Goal: Information Seeking & Learning: Compare options

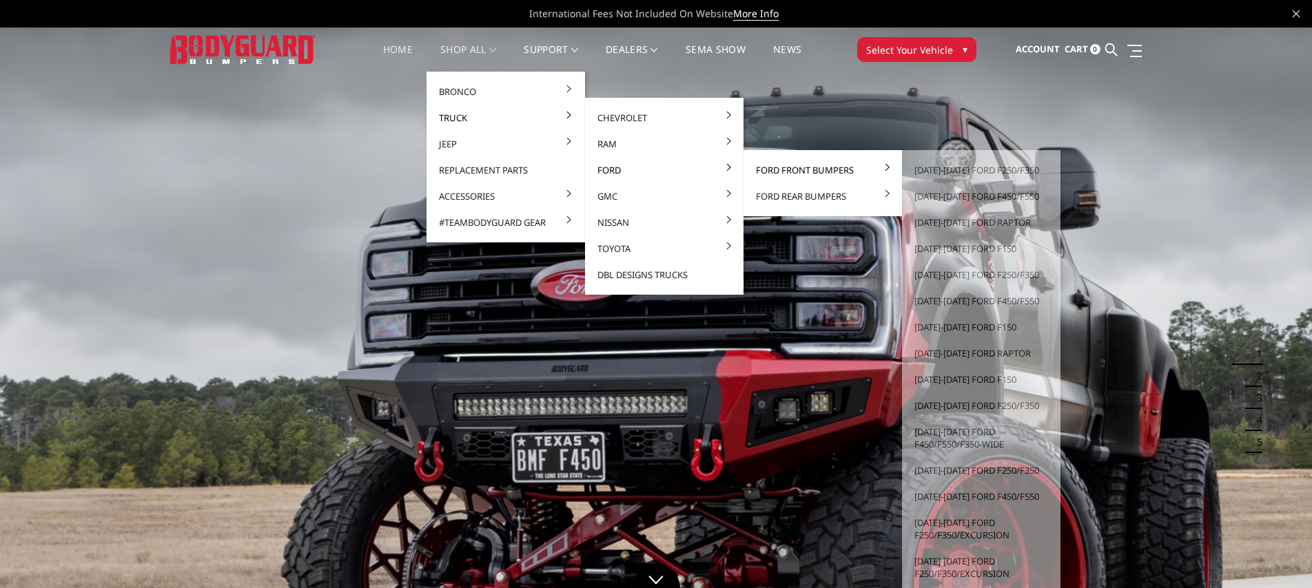
click at [793, 167] on link "Ford Front Bumpers" at bounding box center [822, 170] width 147 height 26
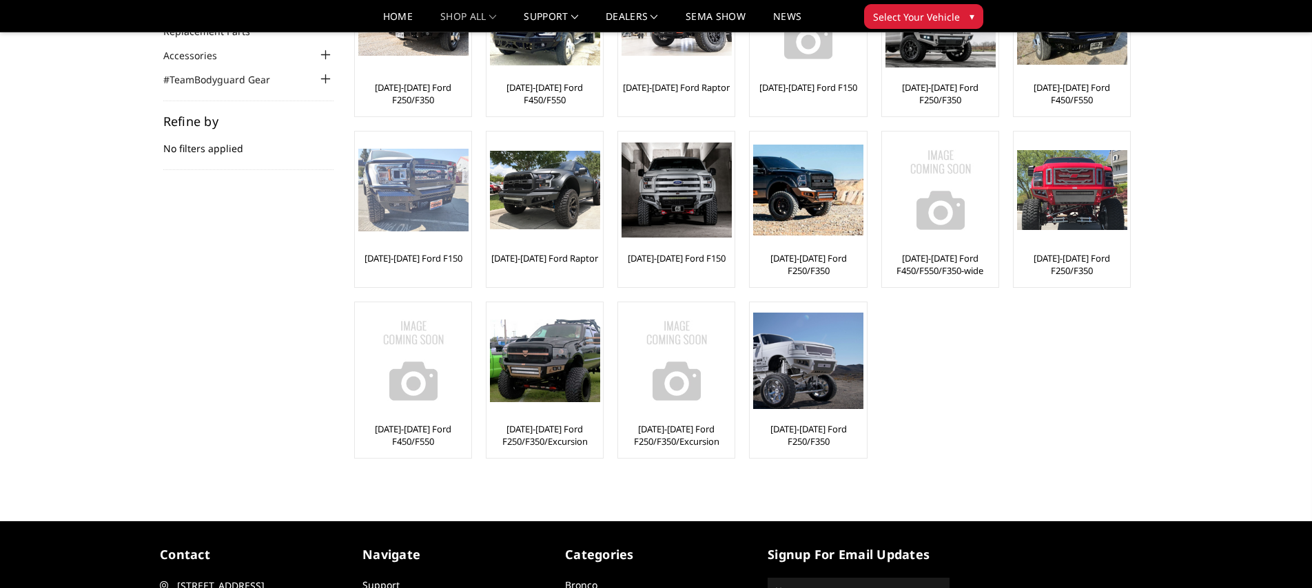
scroll to position [169, 0]
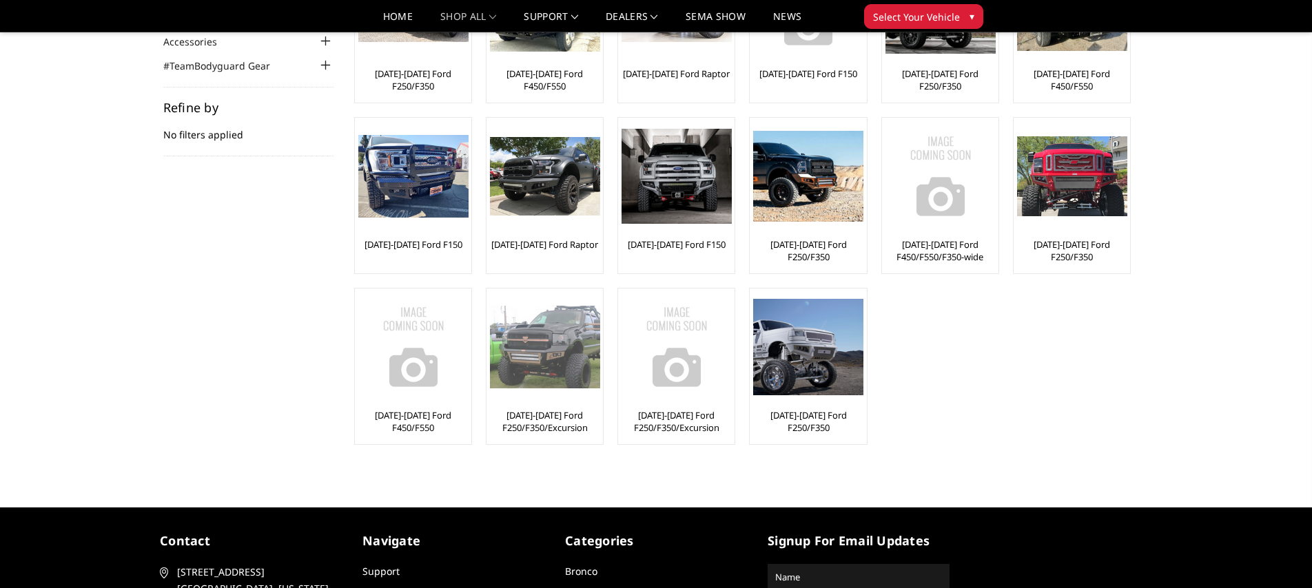
click at [544, 354] on img at bounding box center [545, 347] width 110 height 82
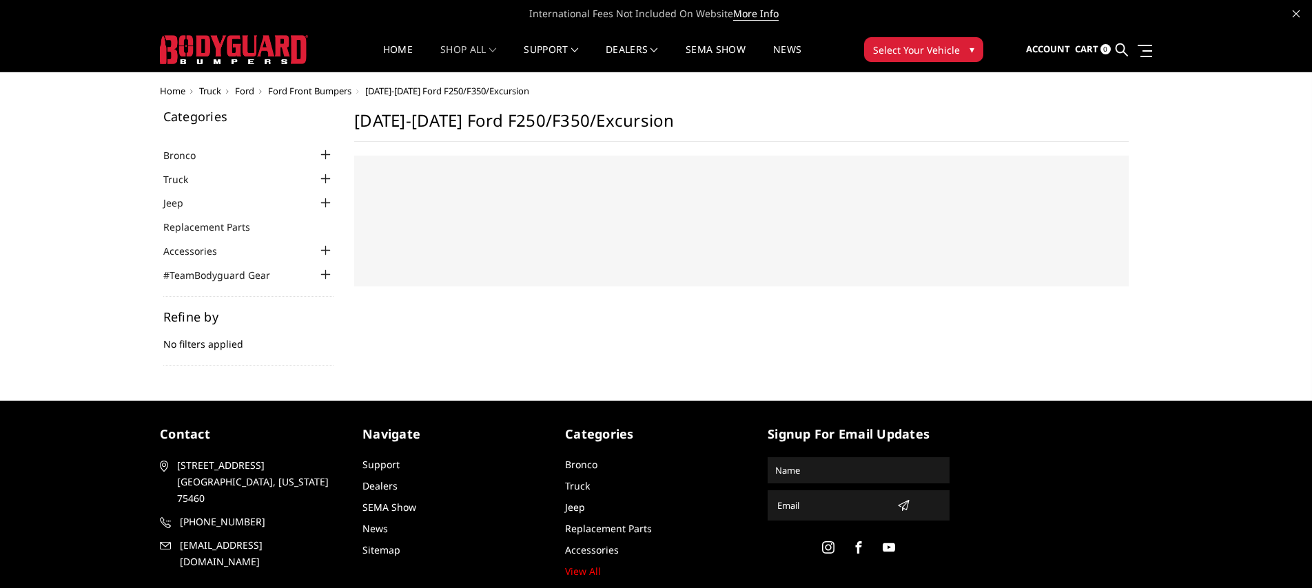
select select "US"
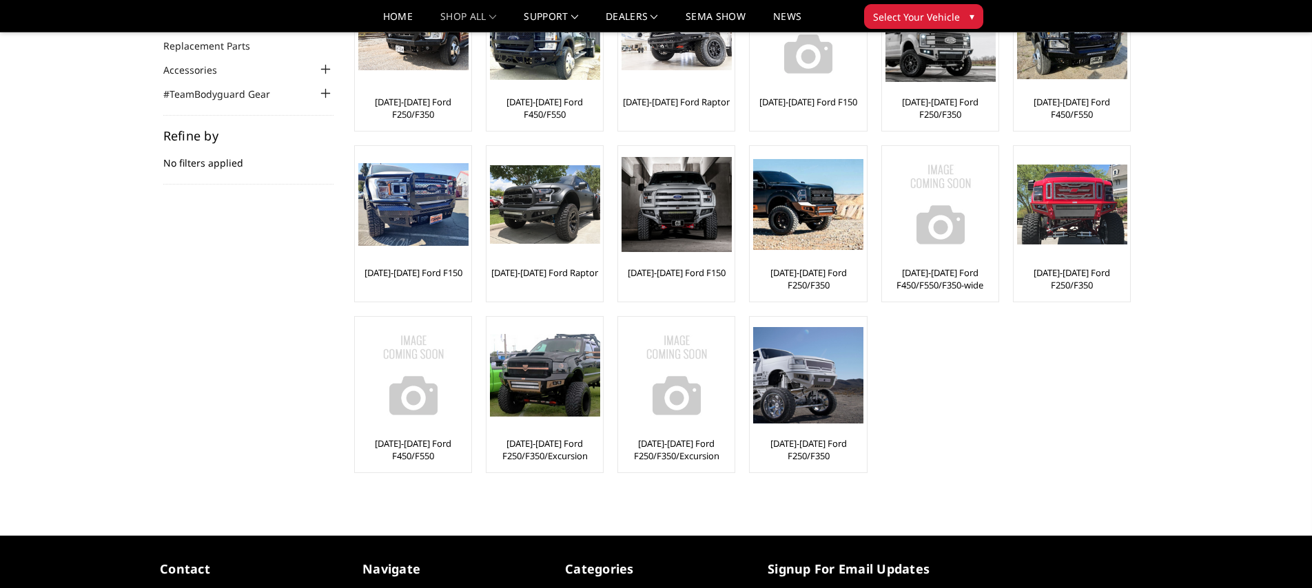
scroll to position [156, 0]
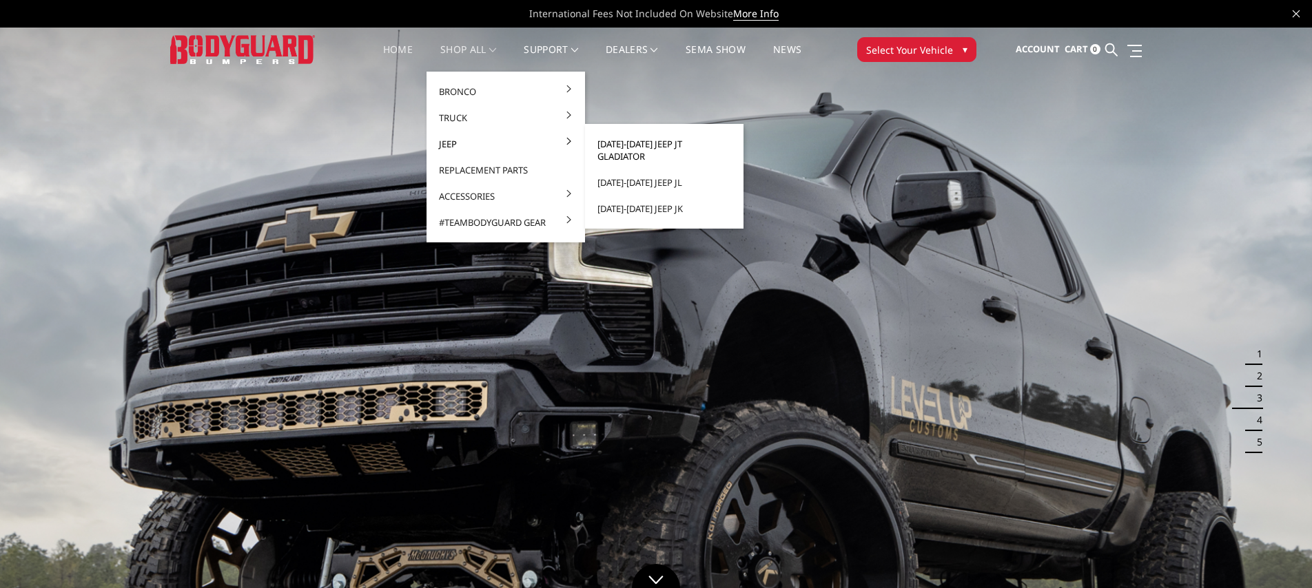
click at [641, 143] on link "[DATE]-[DATE] Jeep JT Gladiator" at bounding box center [663, 150] width 147 height 39
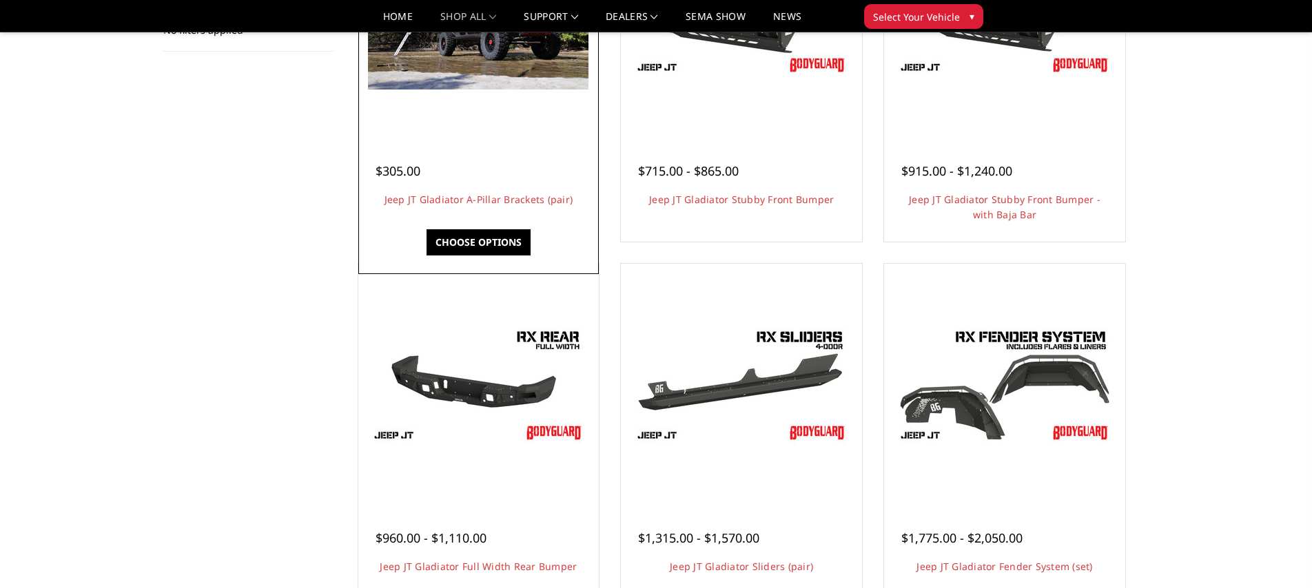
scroll to position [346, 0]
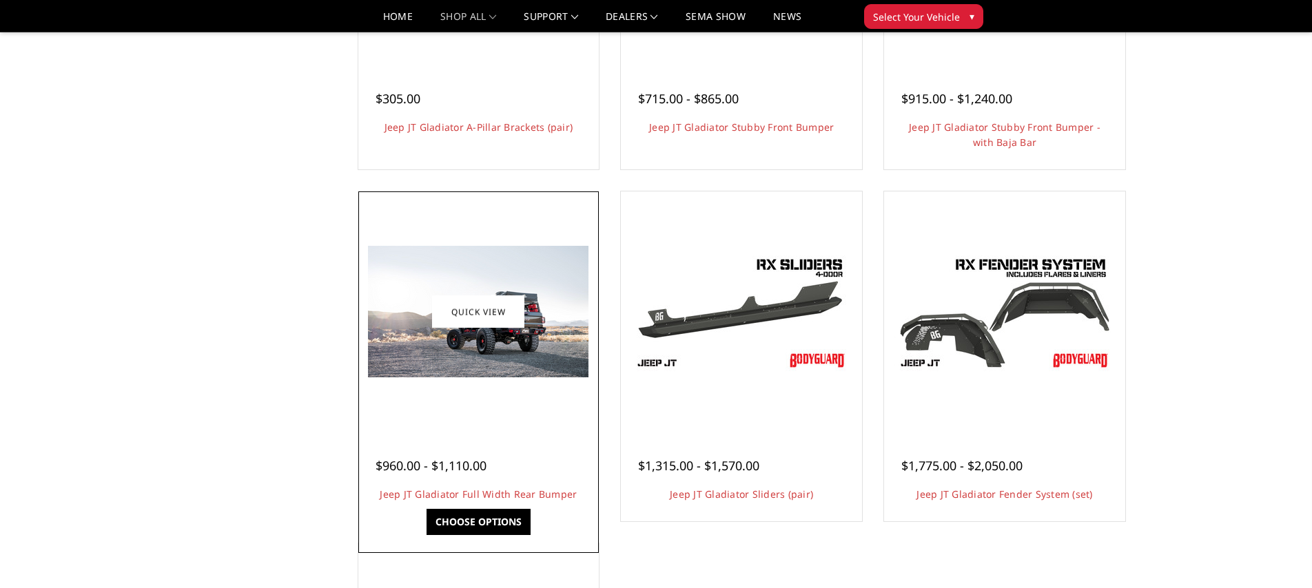
click at [382, 317] on img at bounding box center [478, 312] width 220 height 132
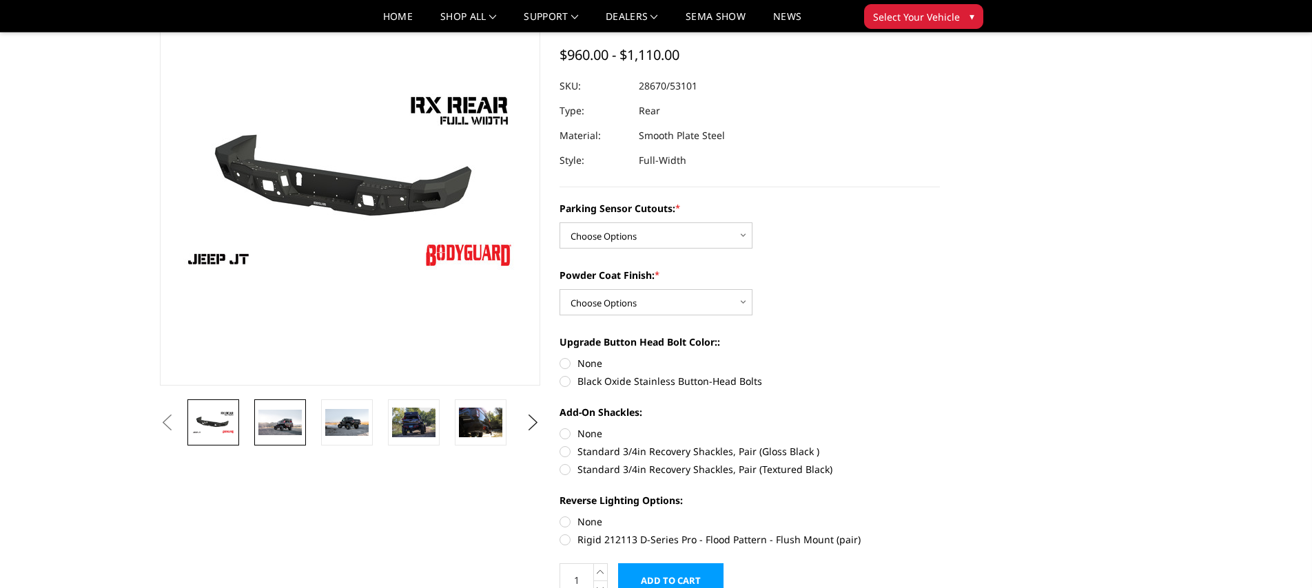
click at [273, 421] on img at bounding box center [279, 423] width 43 height 26
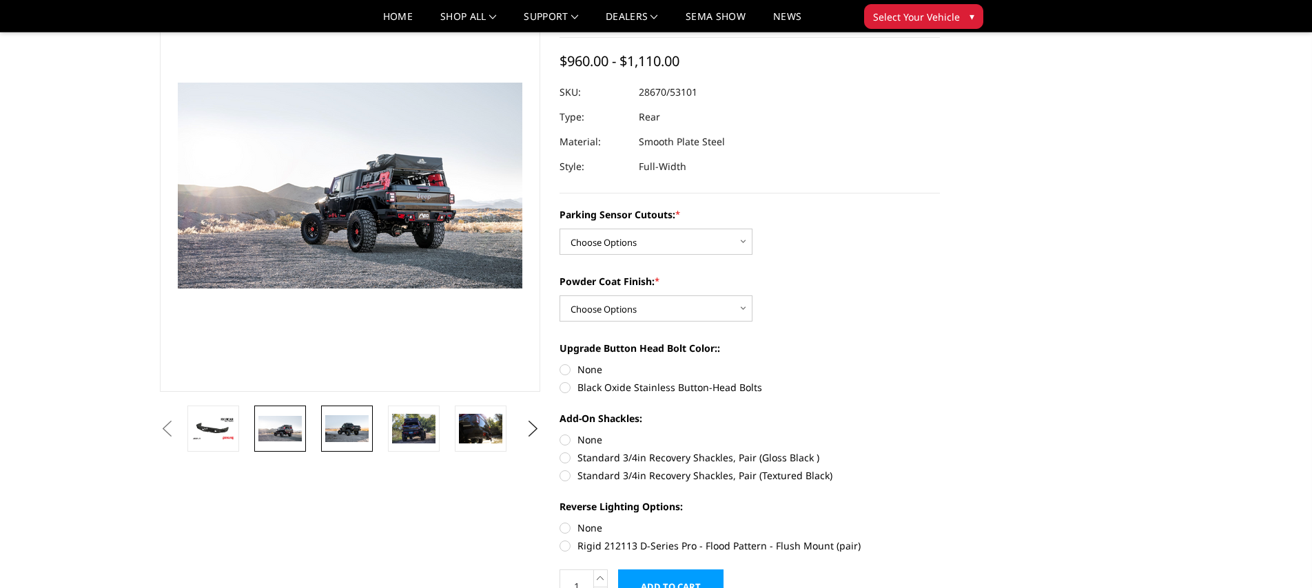
click at [332, 424] on img at bounding box center [346, 428] width 43 height 26
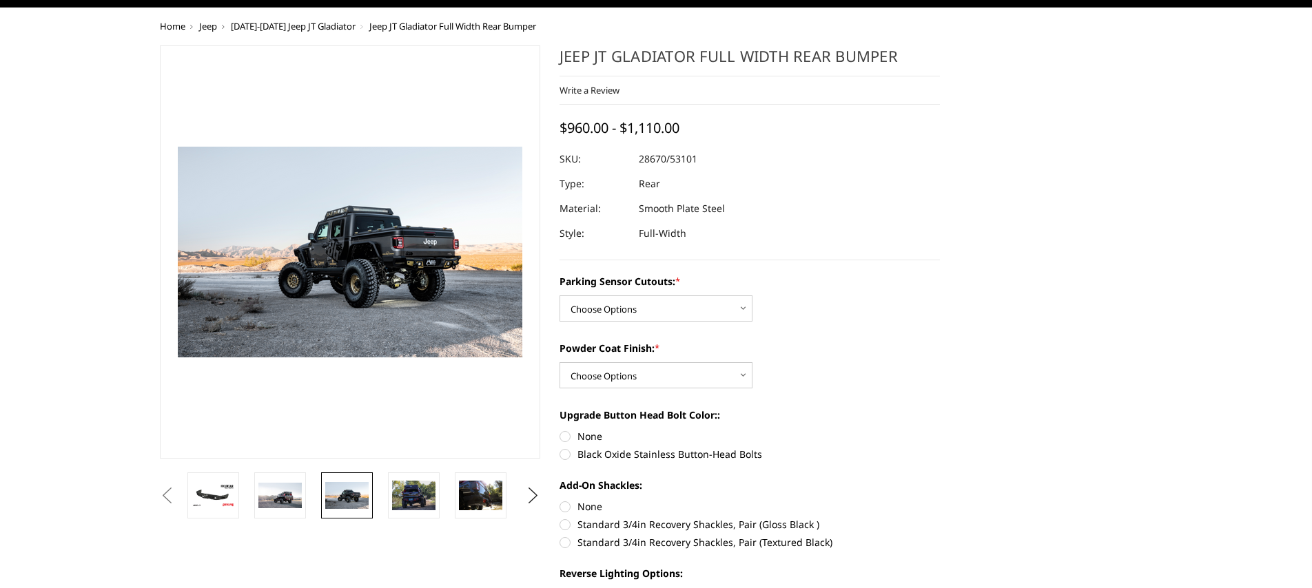
scroll to position [118, 0]
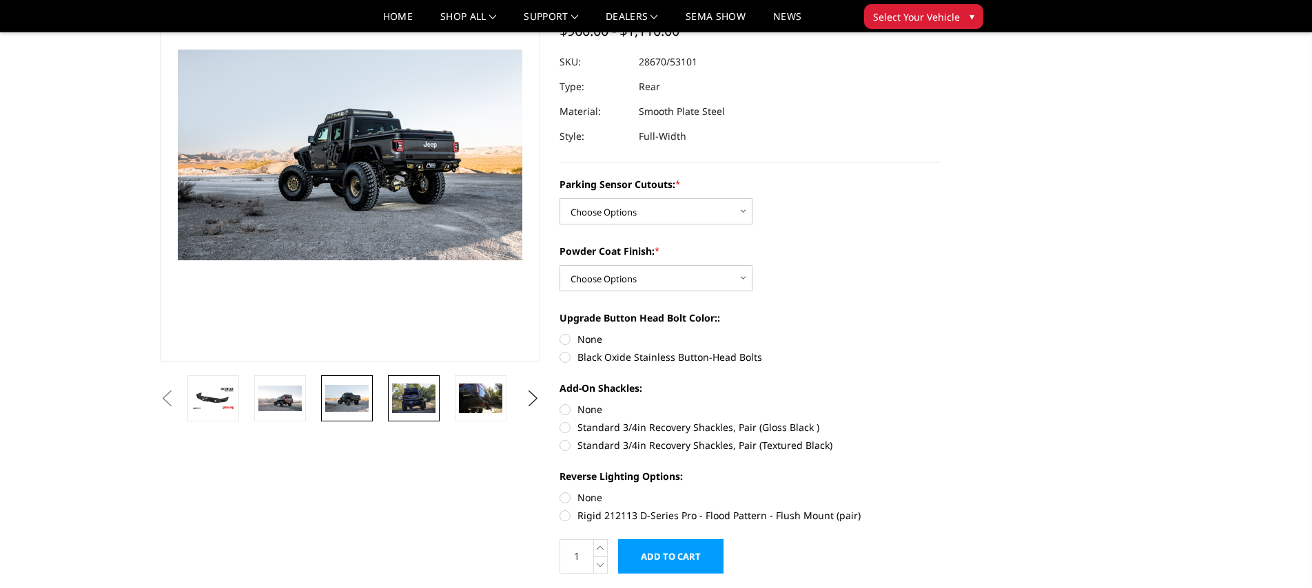
click at [404, 404] on img at bounding box center [413, 398] width 43 height 29
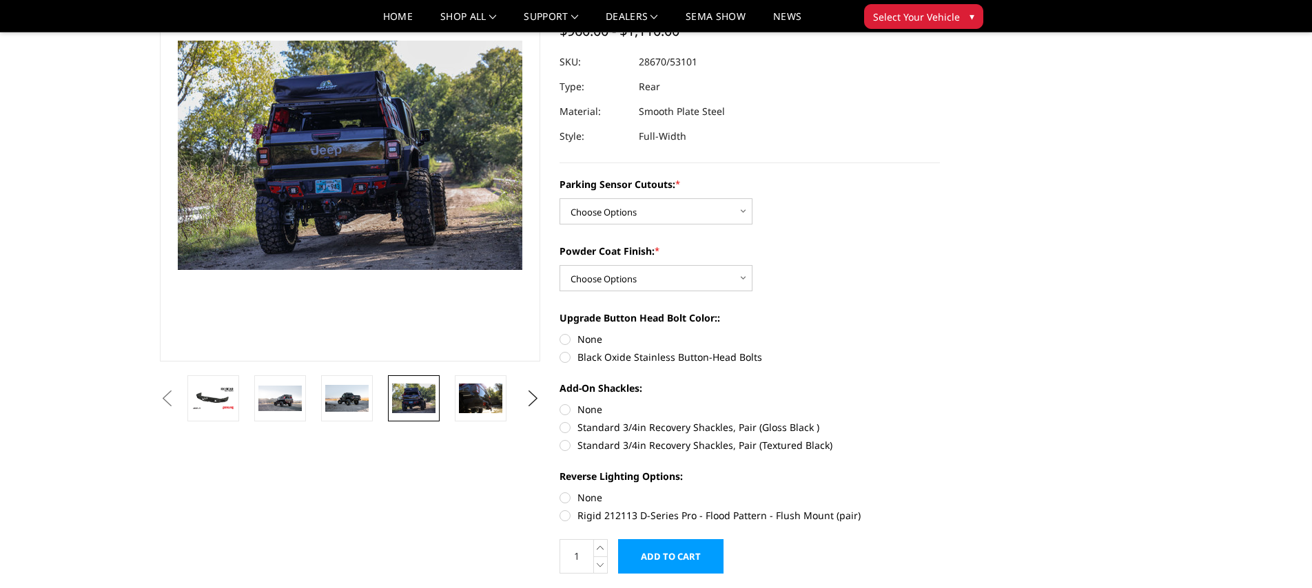
scroll to position [112, 0]
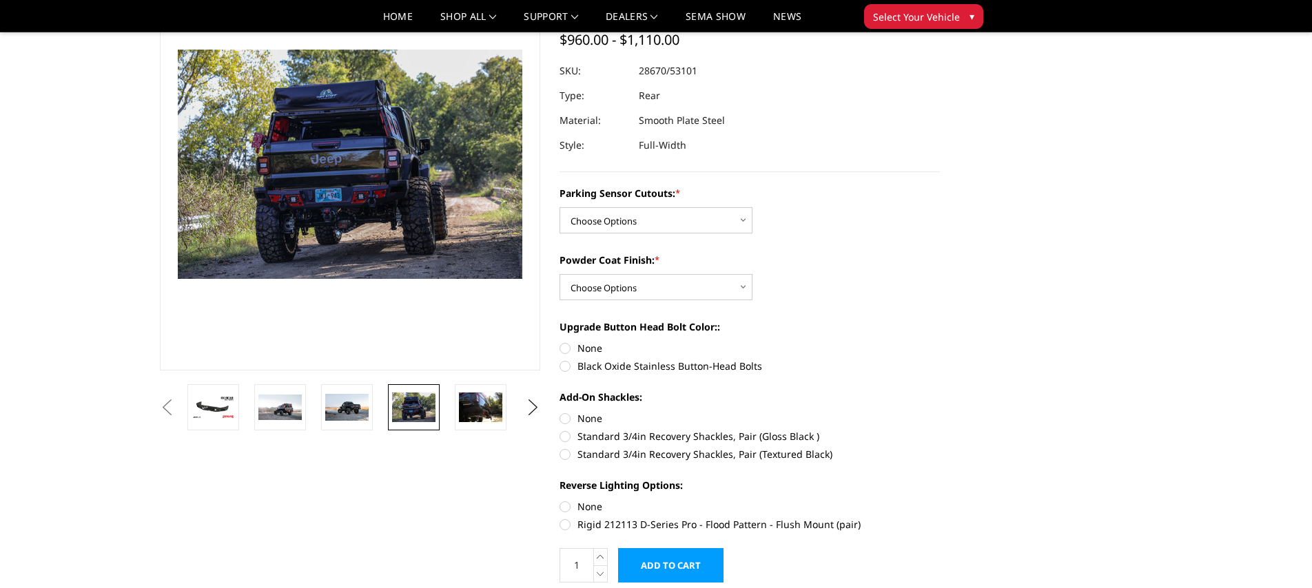
click at [453, 398] on li at bounding box center [484, 407] width 67 height 46
click at [462, 398] on img at bounding box center [480, 407] width 43 height 29
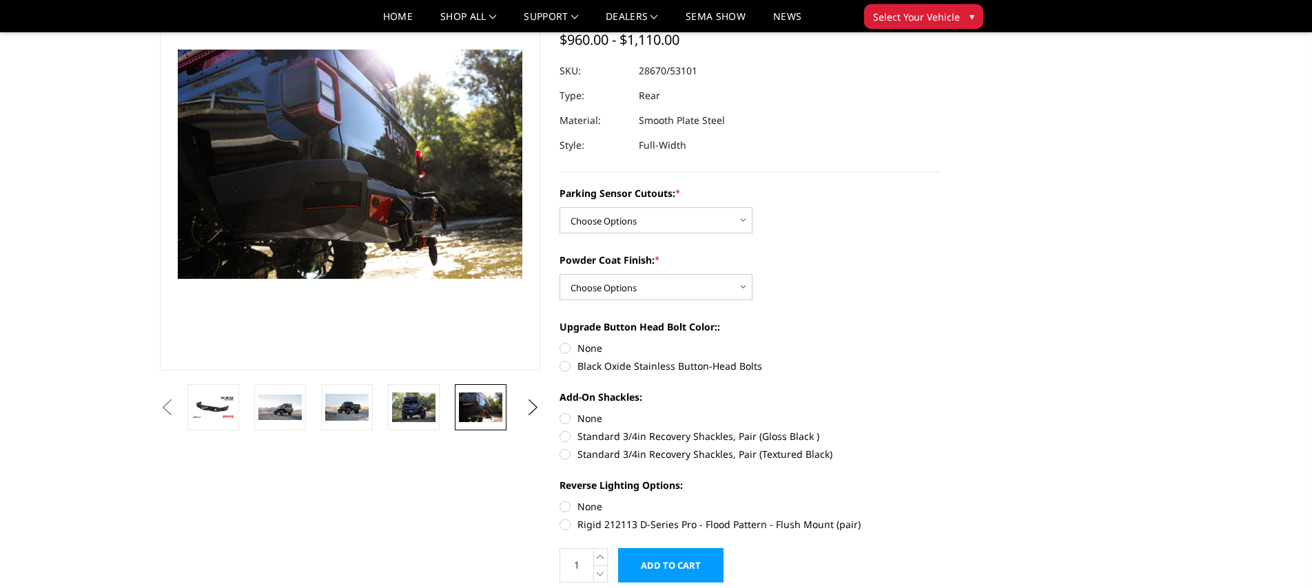
click at [170, 406] on button "Previous" at bounding box center [166, 408] width 21 height 21
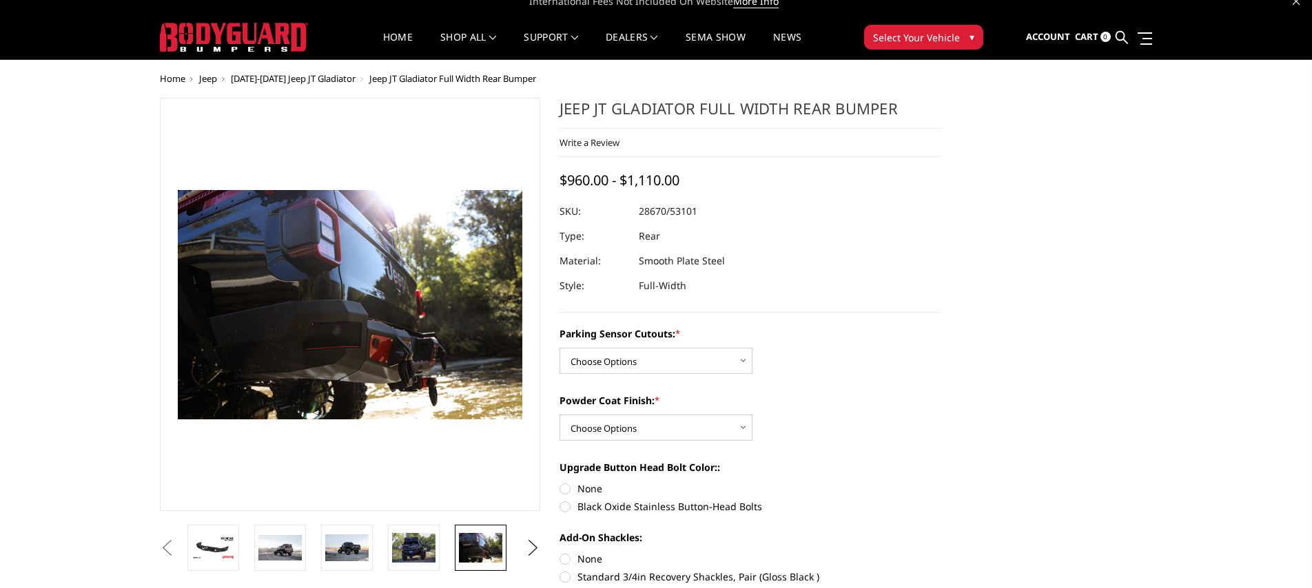
scroll to position [13, 0]
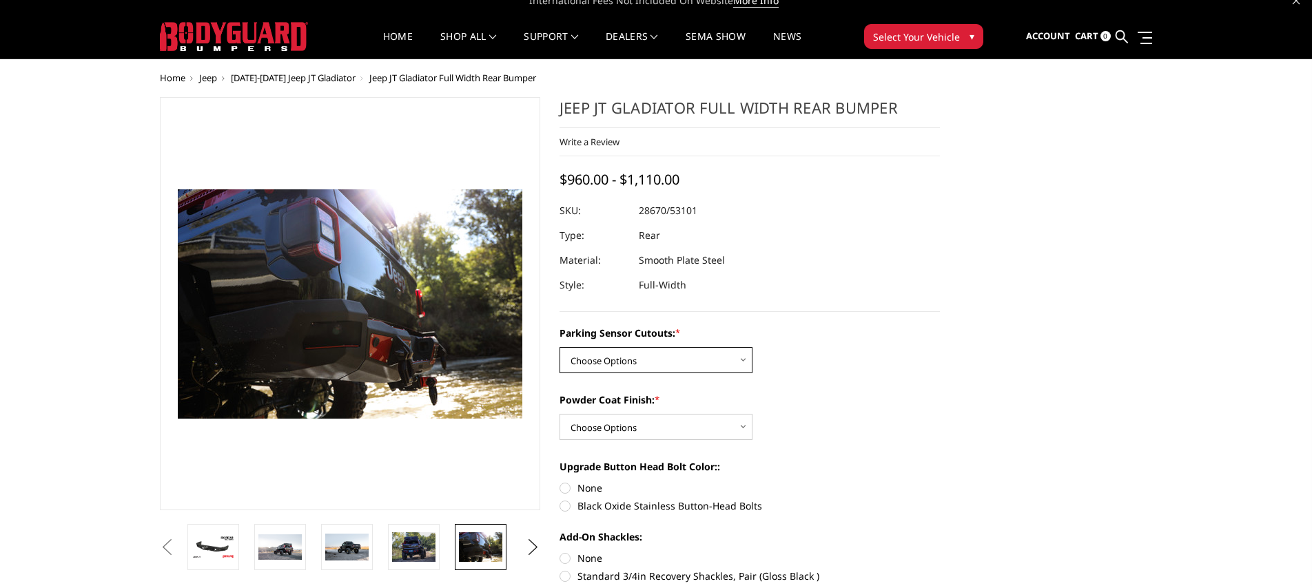
click at [624, 362] on select "Choose Options Yes - WITH Parking Sensor Cutouts No - WITHOUT Parking Sensor Cu…" at bounding box center [655, 360] width 193 height 26
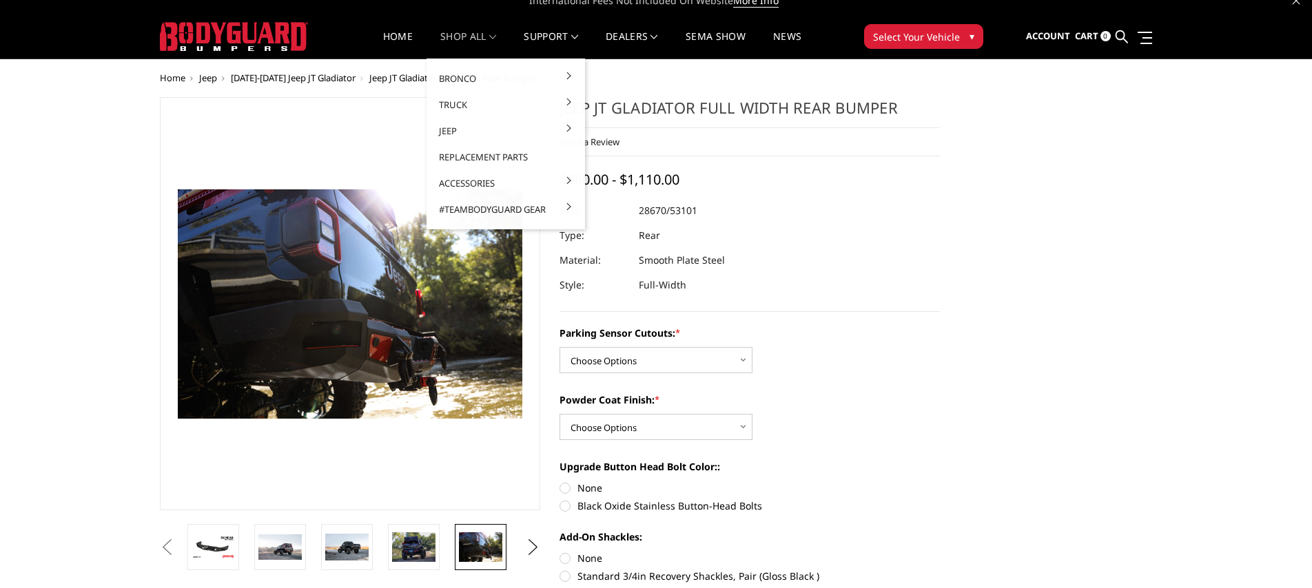
click at [458, 36] on link "shop all" at bounding box center [468, 45] width 56 height 27
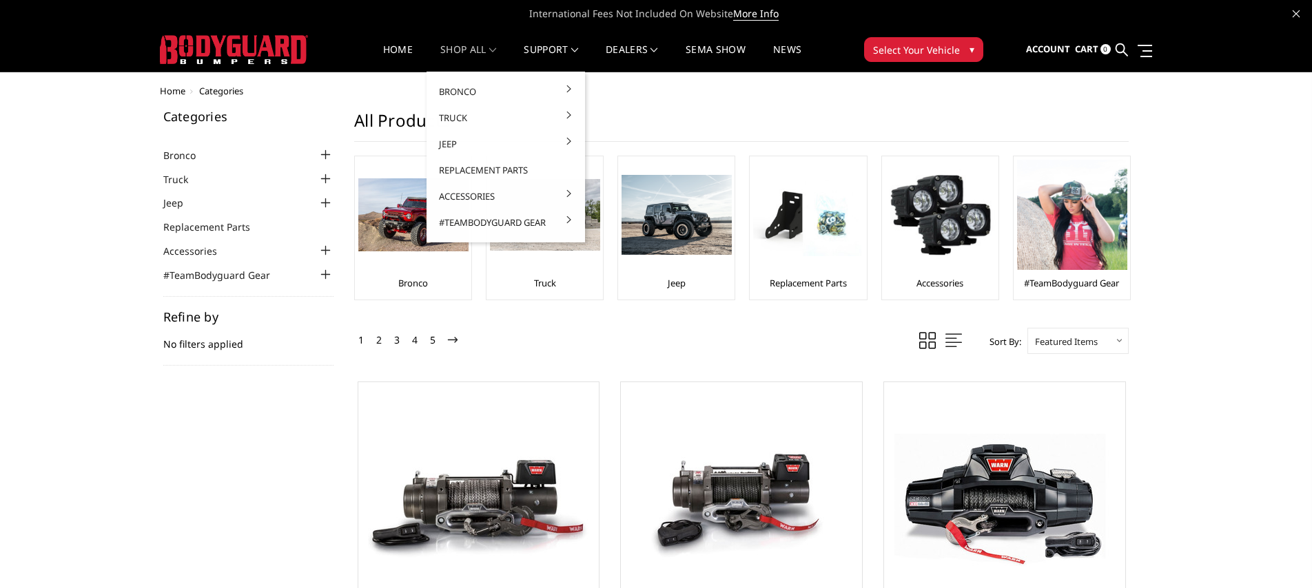
click at [464, 50] on link "shop all" at bounding box center [468, 58] width 56 height 27
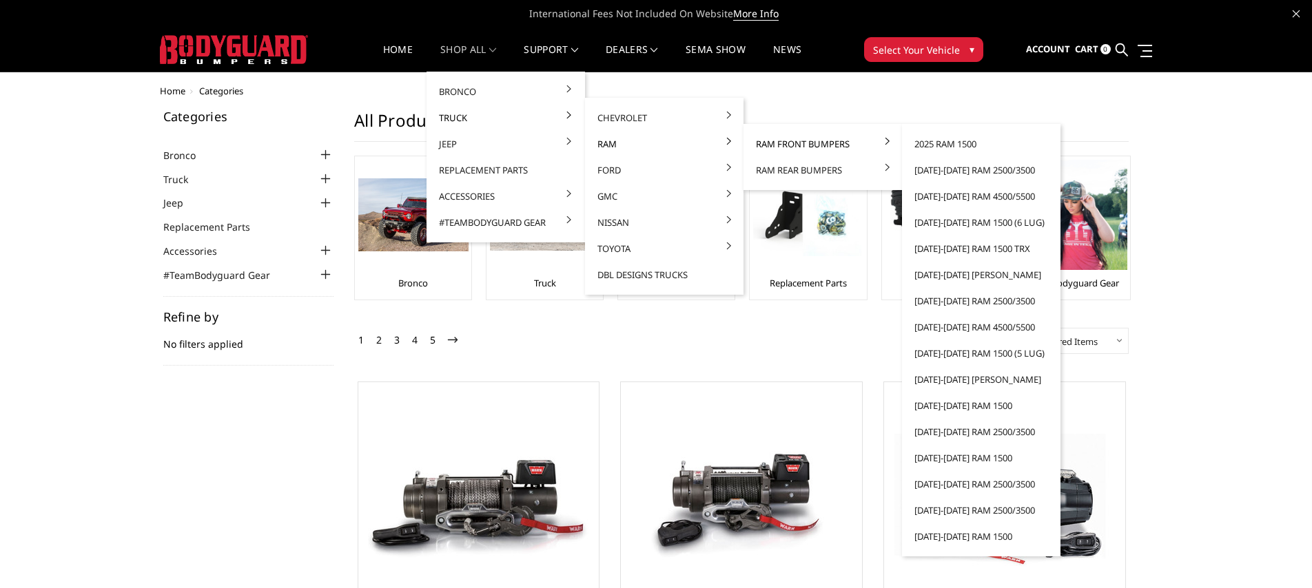
click at [781, 147] on link "Ram Front Bumpers" at bounding box center [822, 144] width 147 height 26
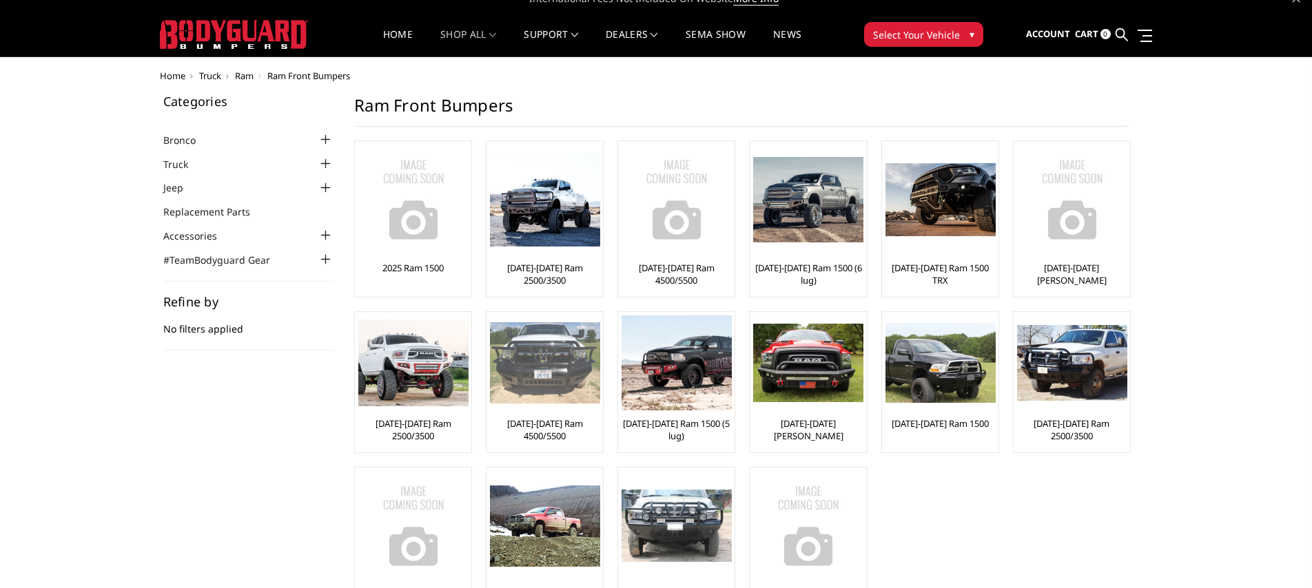
scroll to position [16, 0]
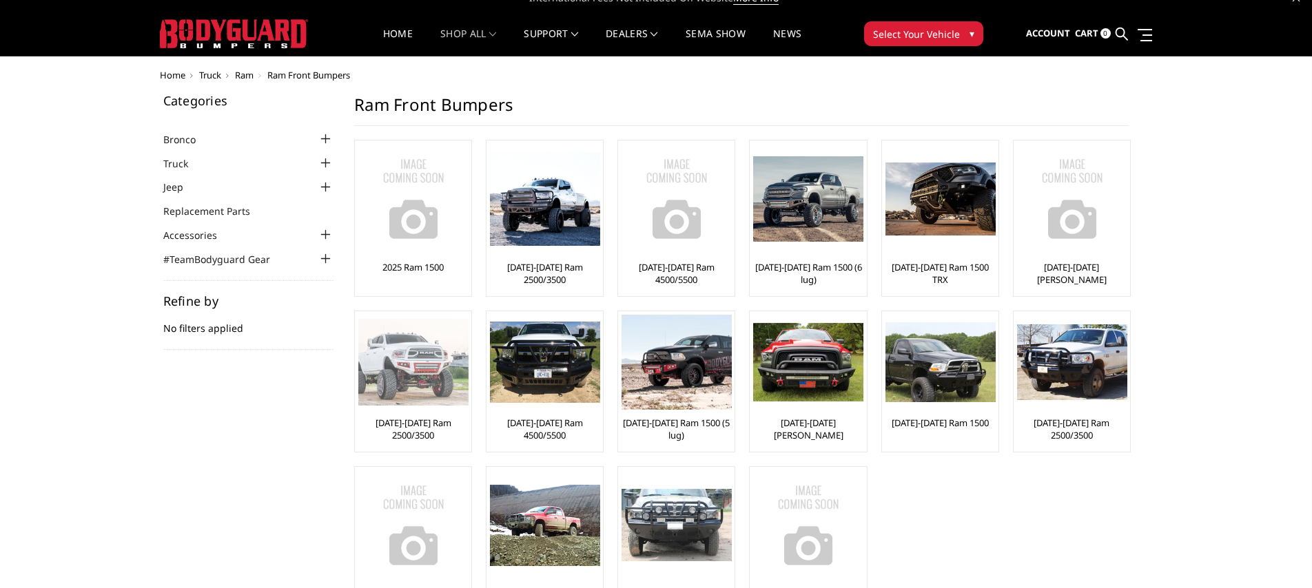
click at [407, 364] on img at bounding box center [413, 362] width 110 height 87
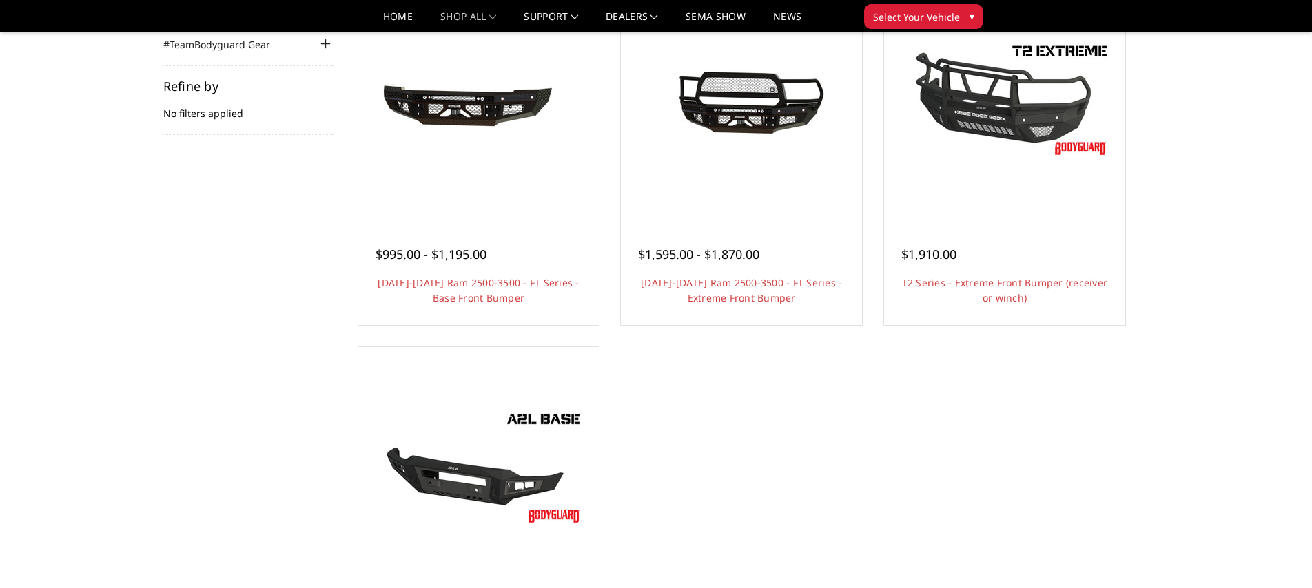
scroll to position [90, 0]
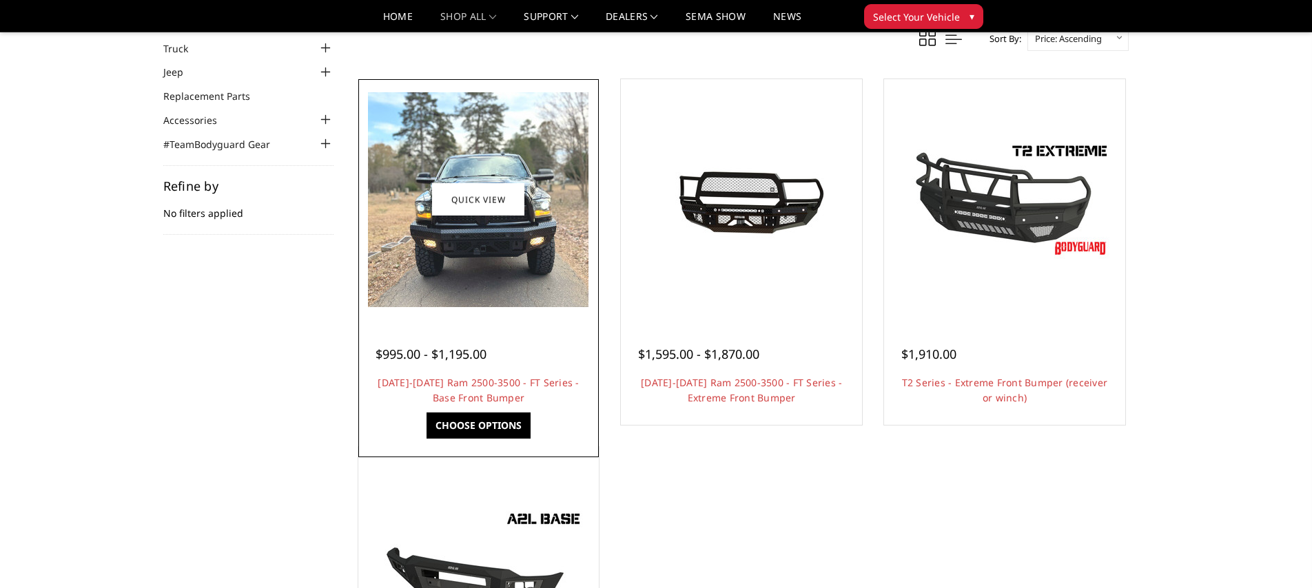
click at [424, 248] on img at bounding box center [478, 199] width 220 height 215
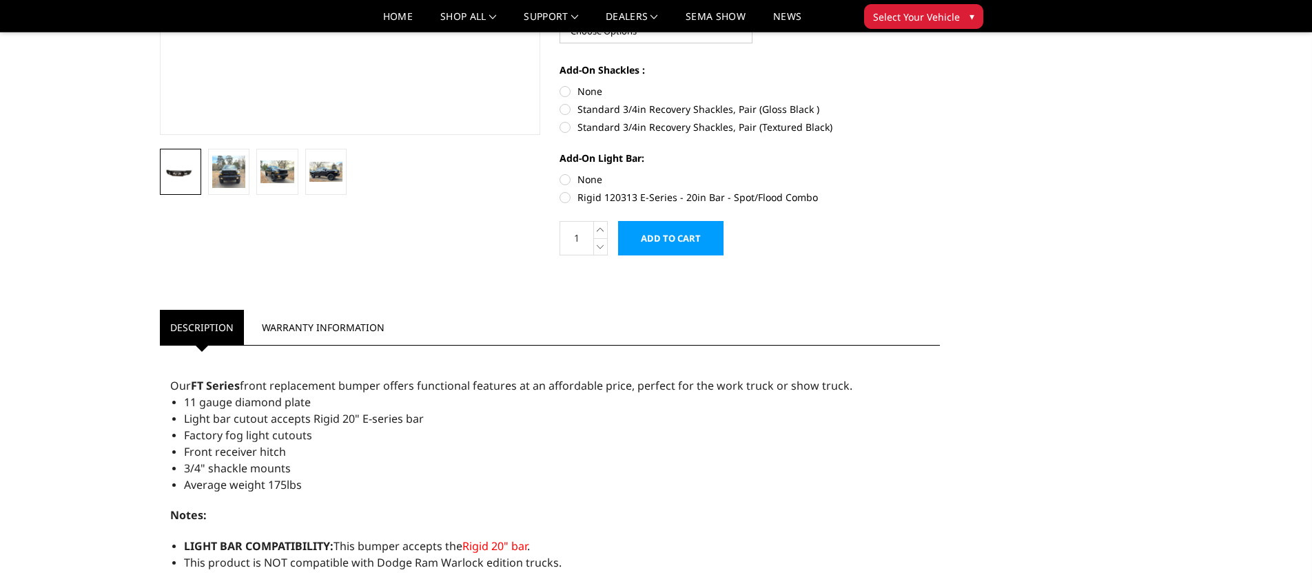
scroll to position [367, 0]
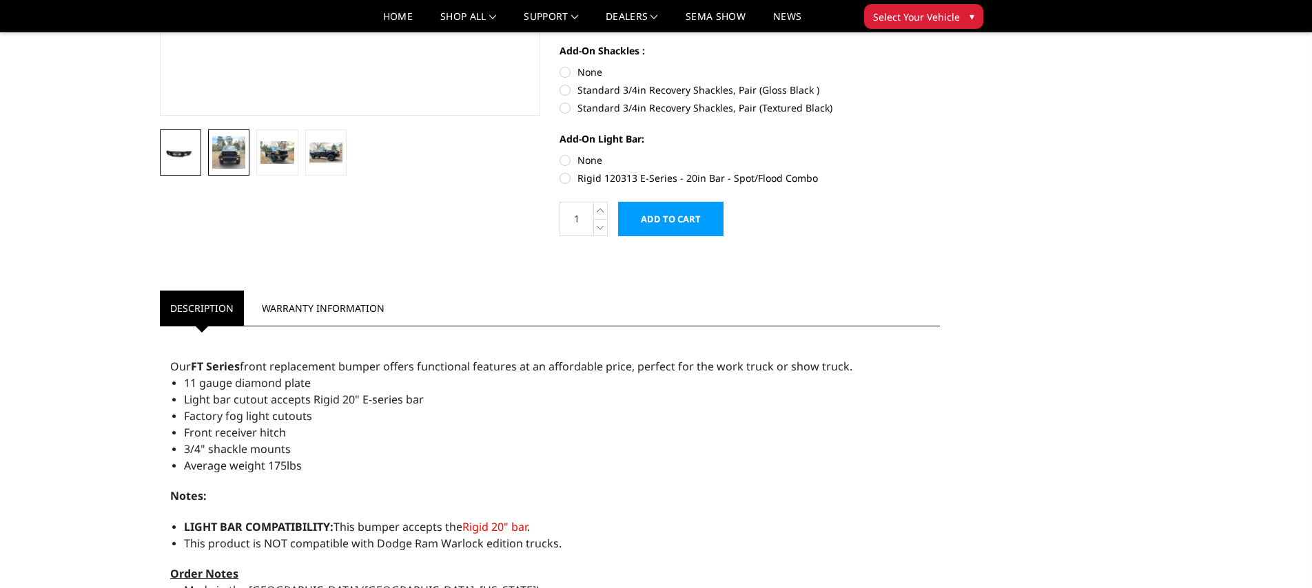
click at [223, 149] on img at bounding box center [228, 152] width 33 height 32
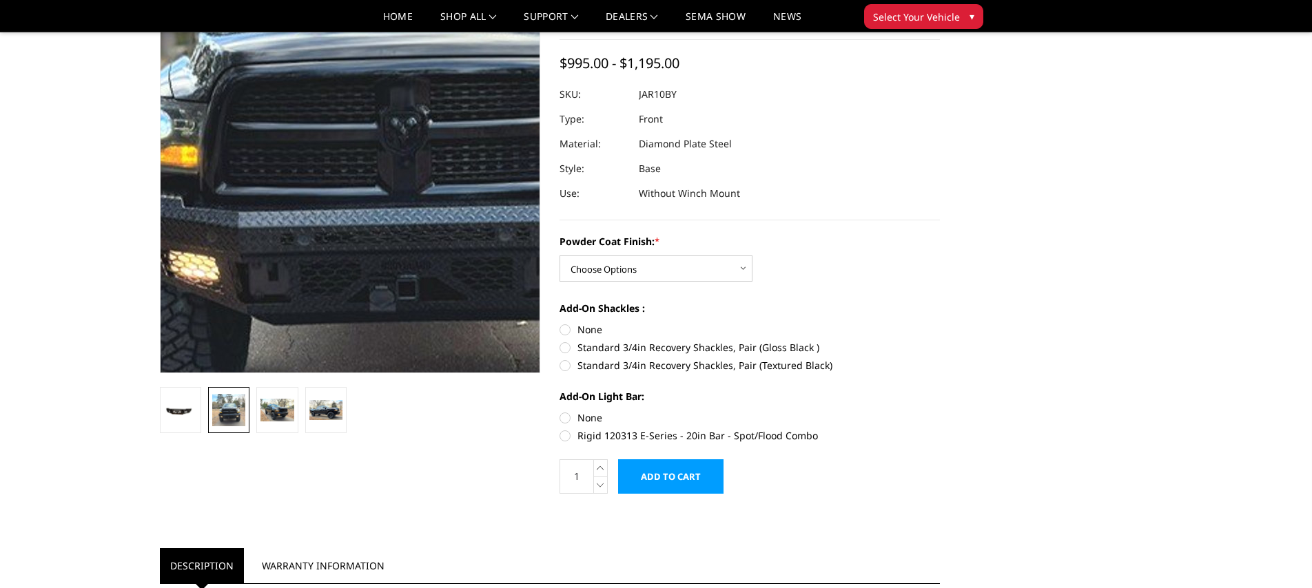
scroll to position [109, 0]
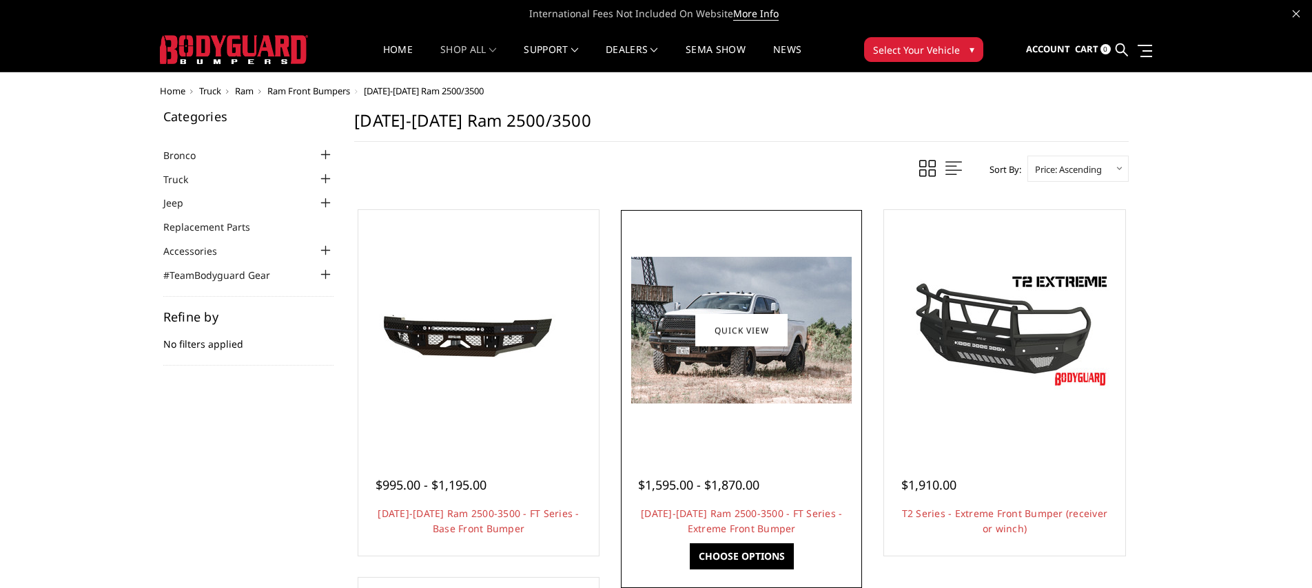
click at [672, 382] on img at bounding box center [741, 330] width 220 height 147
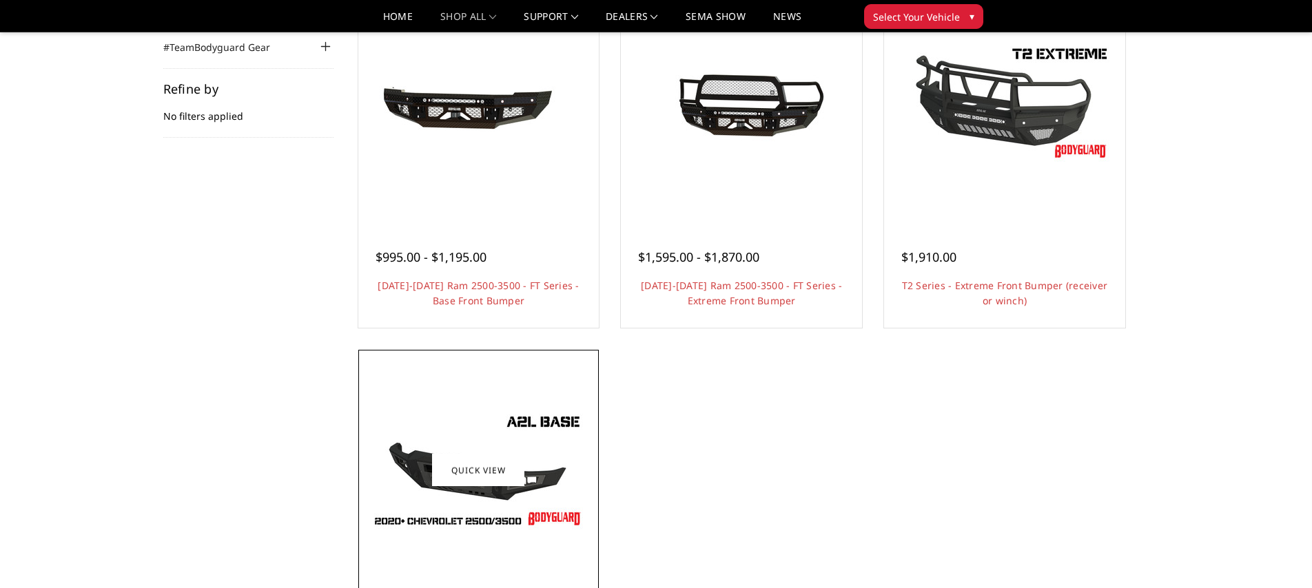
scroll to position [202, 0]
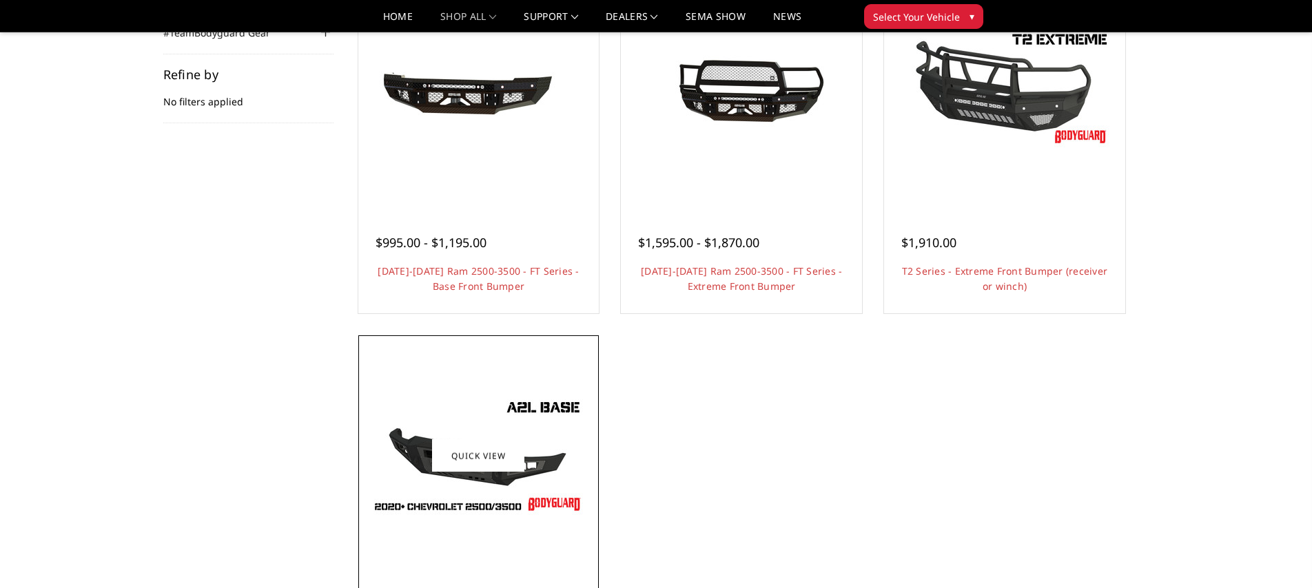
click at [402, 465] on img at bounding box center [478, 456] width 220 height 124
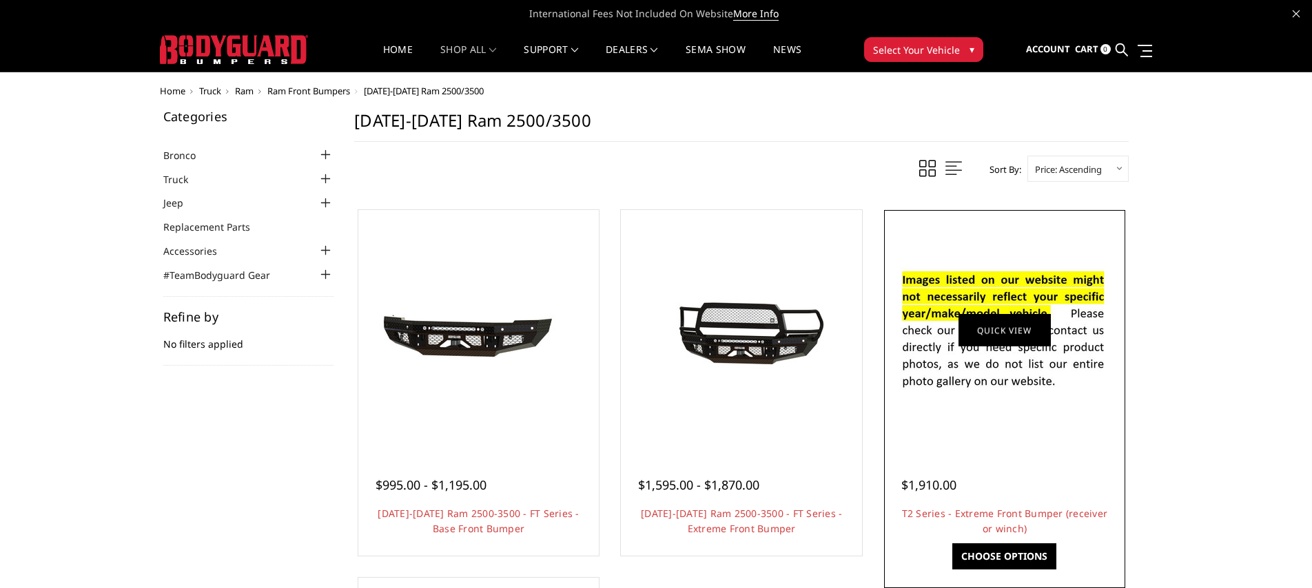
click at [973, 334] on link "Quick view" at bounding box center [1004, 330] width 92 height 32
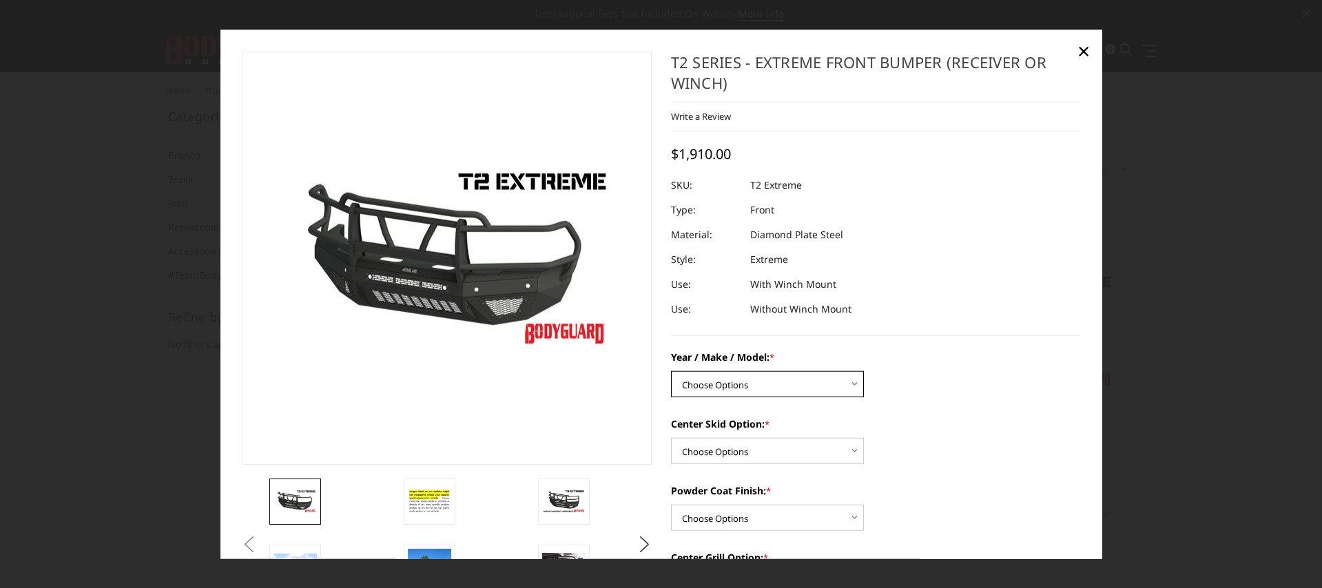
click at [722, 377] on select "Choose Options Chevrolet 19-21 1500 Chevrolet 15-19 2500 / 3500 Chevrolet 20-23…" at bounding box center [767, 384] width 193 height 26
select select "1445"
click at [671, 371] on select "Choose Options Chevrolet 19-21 1500 Chevrolet 15-19 2500 / 3500 Chevrolet 20-23…" at bounding box center [767, 384] width 193 height 26
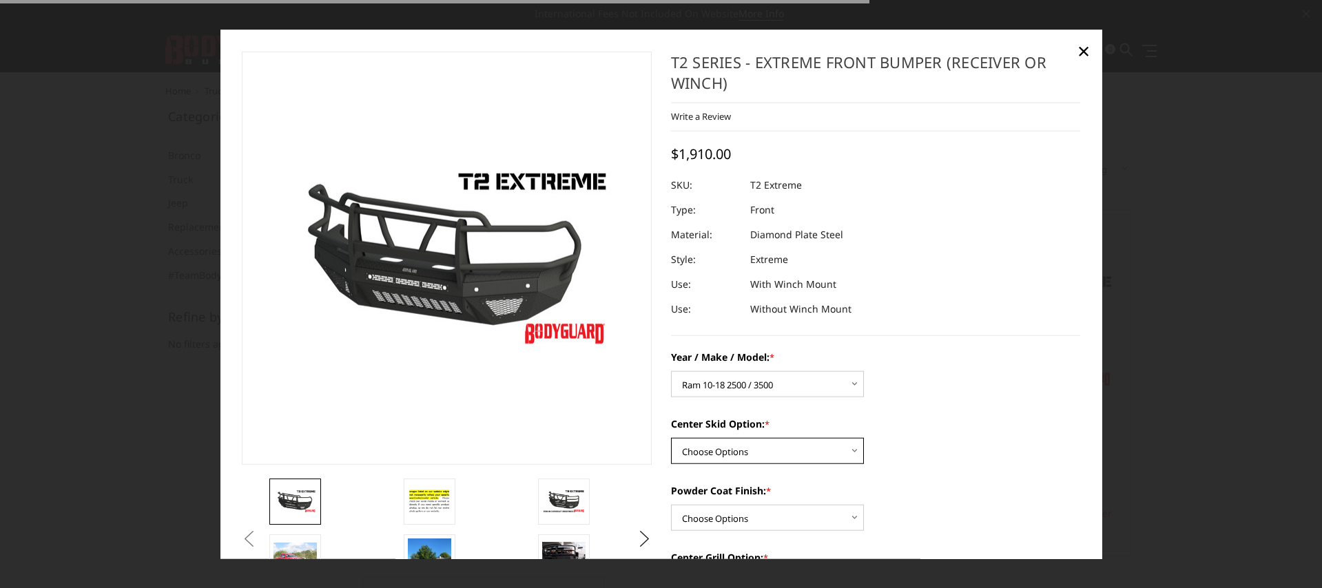
click at [712, 454] on select "Choose Options Standard center skid plate (included) Receiver tube Winch mount …" at bounding box center [767, 451] width 193 height 26
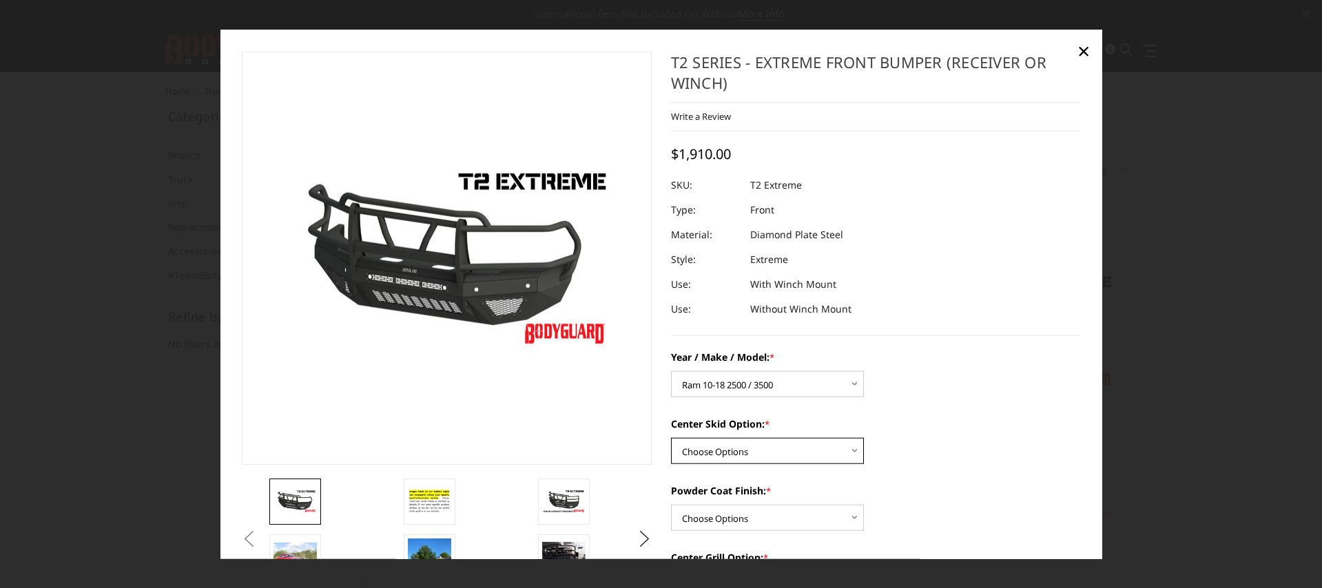
select select "626"
click at [671, 438] on select "Choose Options Standard center skid plate (included) Receiver tube Winch mount …" at bounding box center [767, 451] width 193 height 26
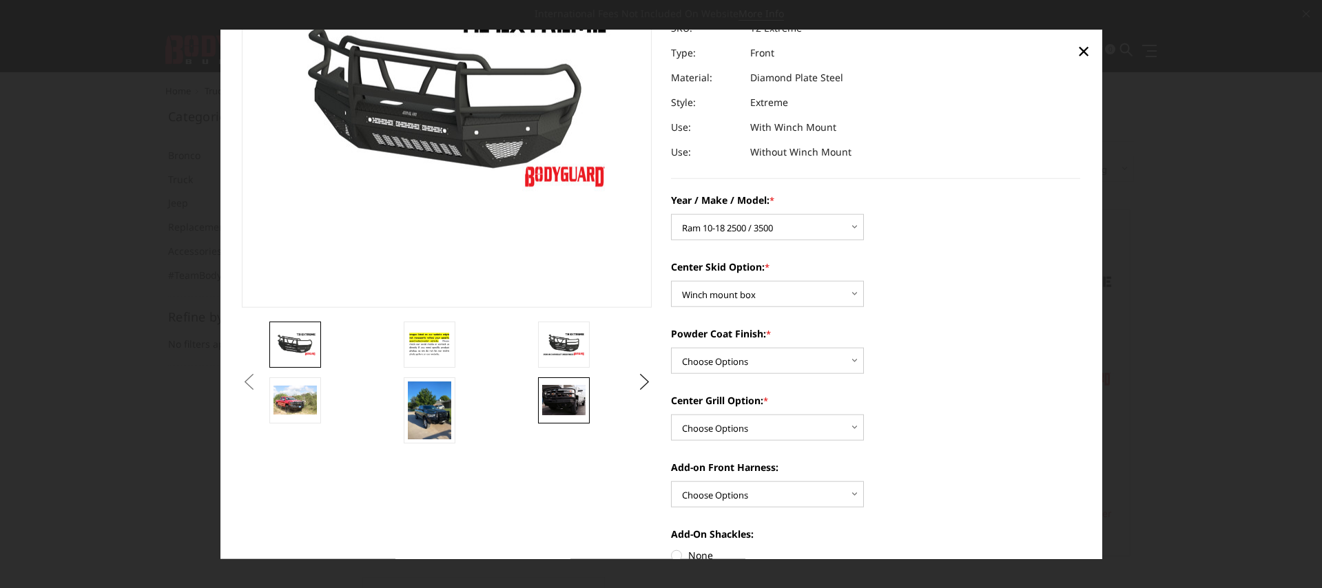
click at [561, 400] on img at bounding box center [563, 400] width 43 height 30
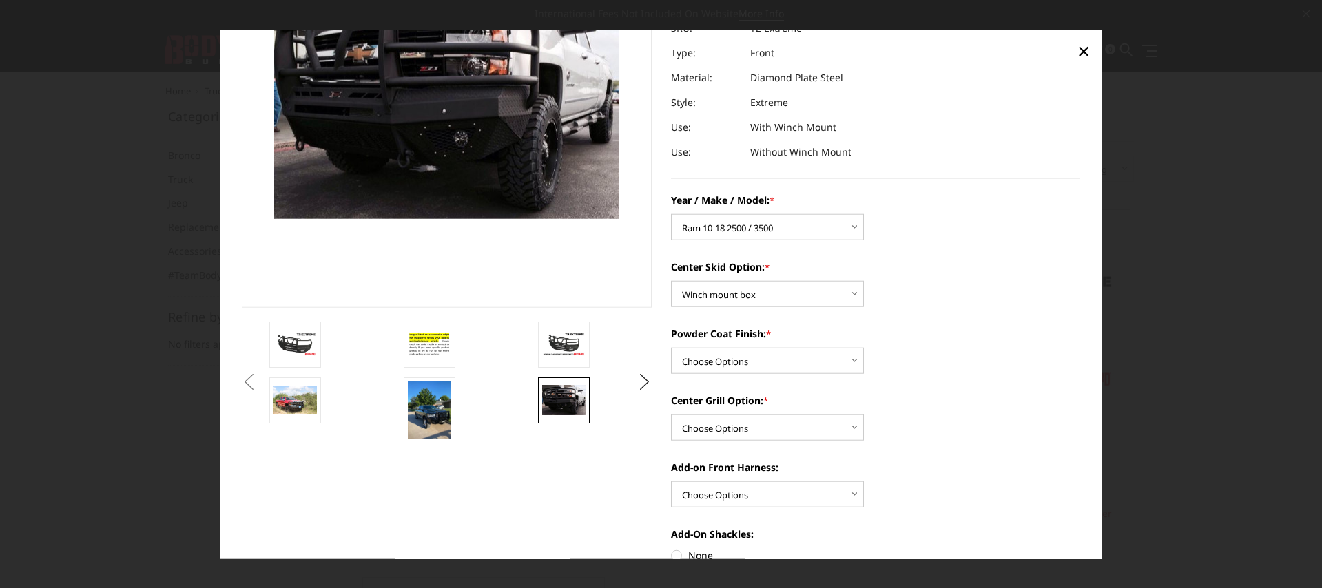
scroll to position [136, 0]
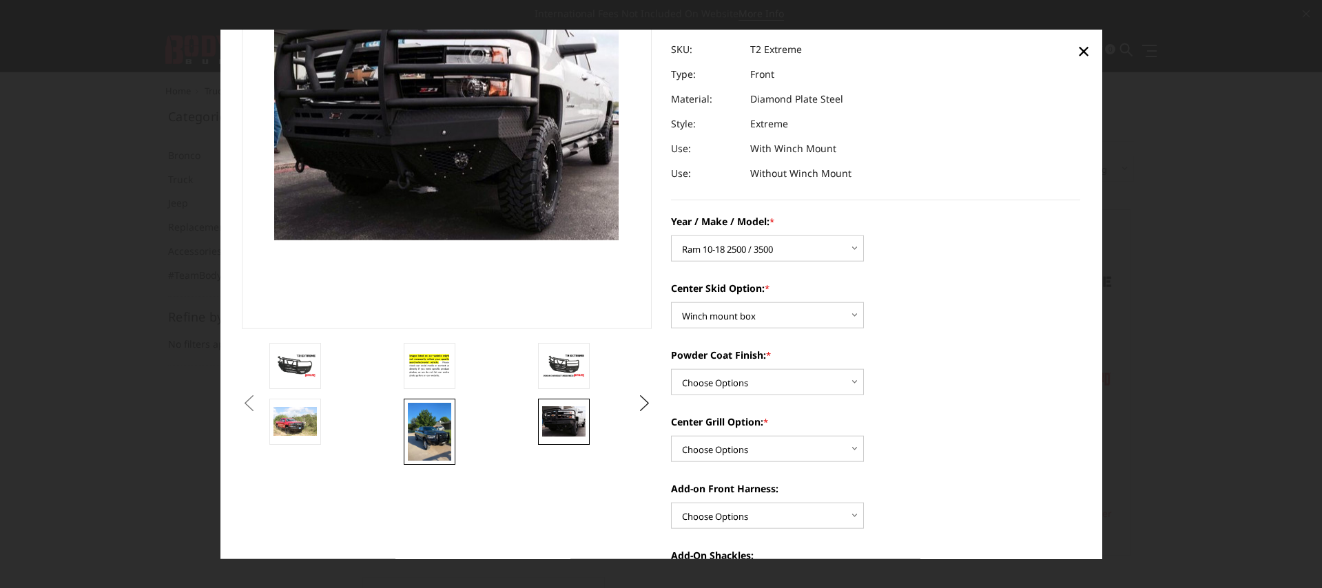
click at [414, 457] on img at bounding box center [429, 431] width 43 height 59
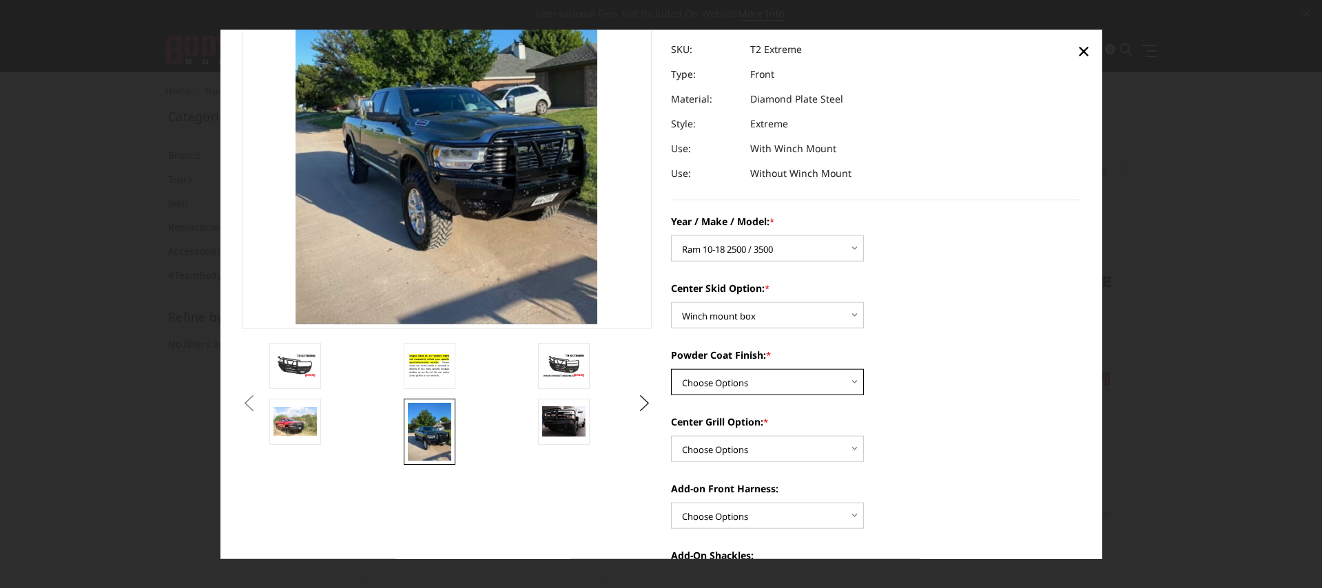
click at [683, 387] on select "Choose Options Bare metal Gloss Black Powder Coat Texture Black Powder Coat" at bounding box center [767, 382] width 193 height 26
click at [671, 369] on select "Choose Options Bare metal Gloss Black Powder Coat Texture Black Powder Coat" at bounding box center [767, 382] width 193 height 26
click at [719, 448] on select "Choose Options Add expanded metal in center grill Decline this option" at bounding box center [767, 449] width 193 height 26
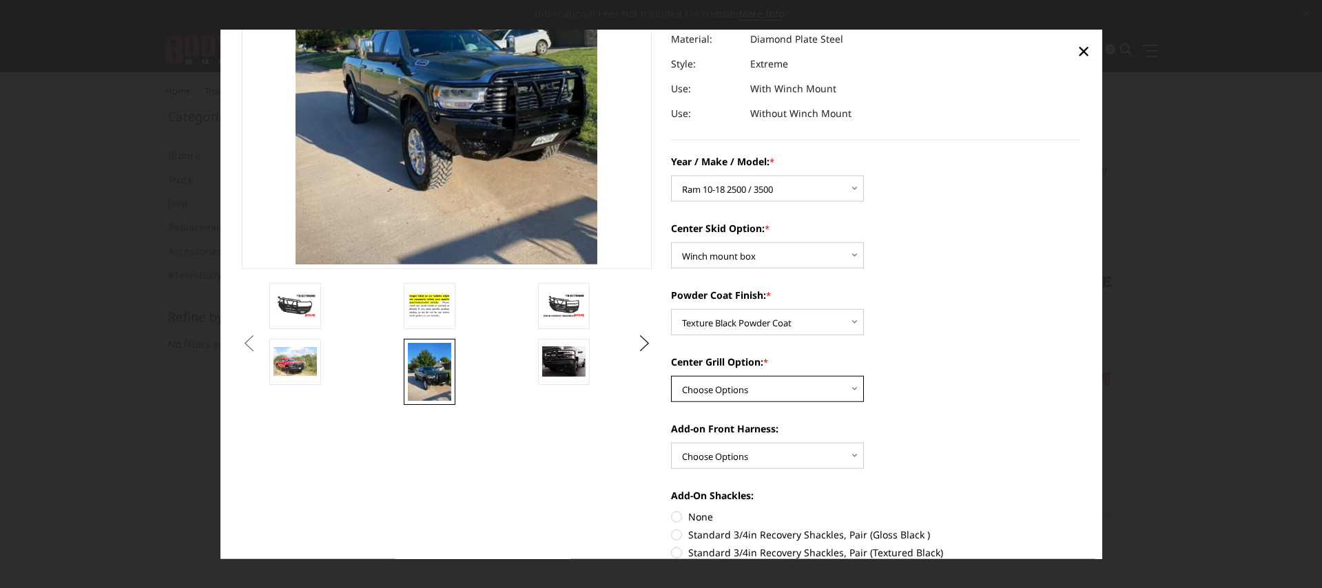
scroll to position [138, 0]
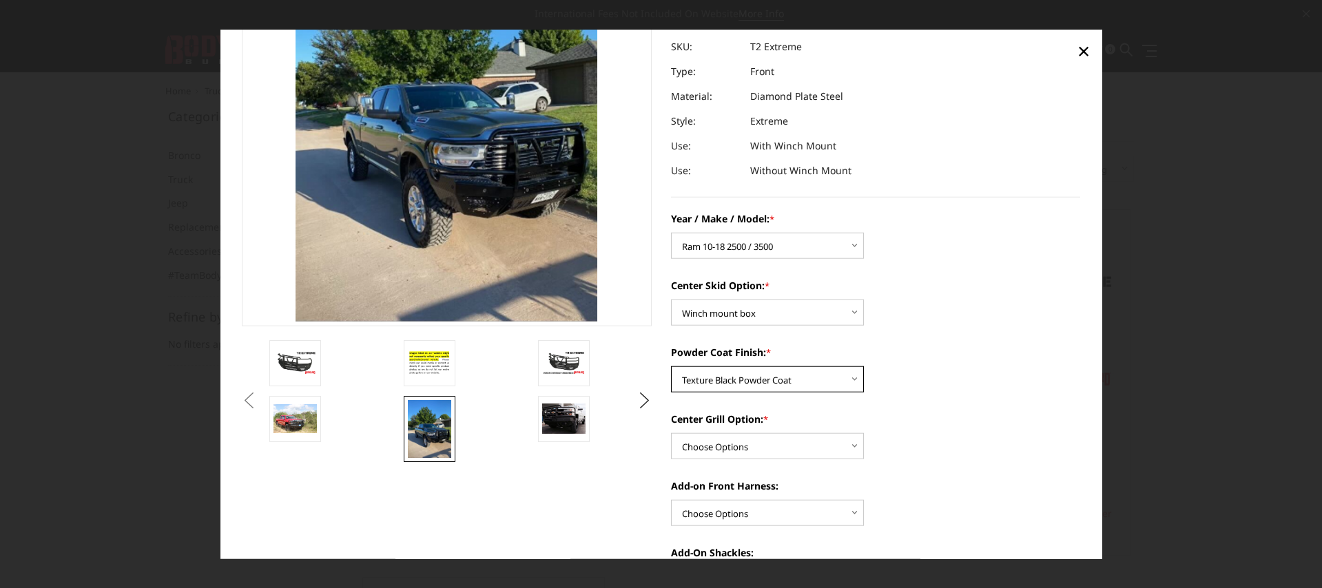
click at [745, 374] on select "Choose Options Bare metal Gloss Black Powder Coat Texture Black Powder Coat" at bounding box center [767, 380] width 193 height 26
select select "668"
click at [671, 367] on select "Choose Options Bare metal Gloss Black Powder Coat Texture Black Powder Coat" at bounding box center [767, 380] width 193 height 26
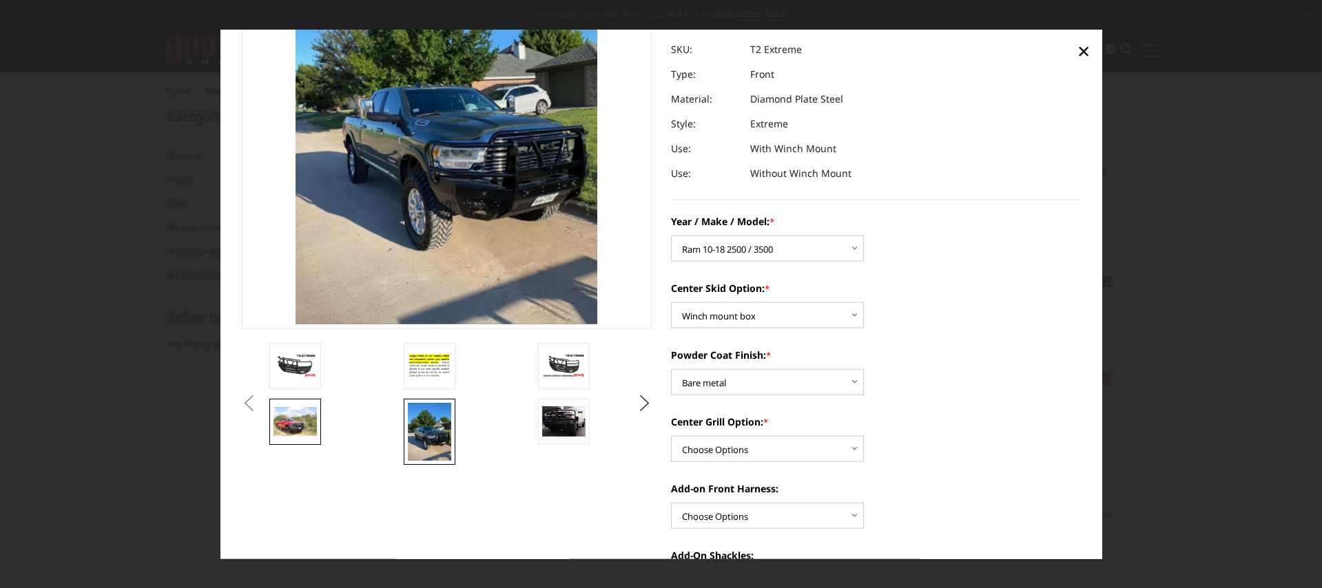
click at [288, 420] on img at bounding box center [295, 421] width 43 height 29
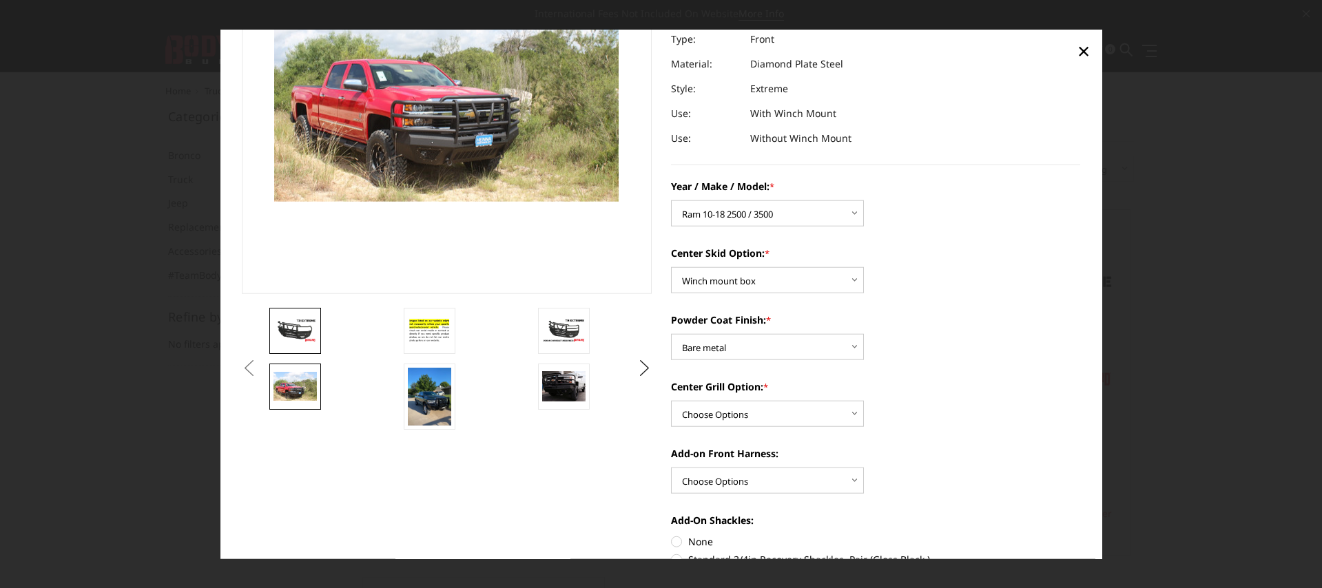
scroll to position [172, 0]
click at [285, 336] on img at bounding box center [295, 330] width 43 height 24
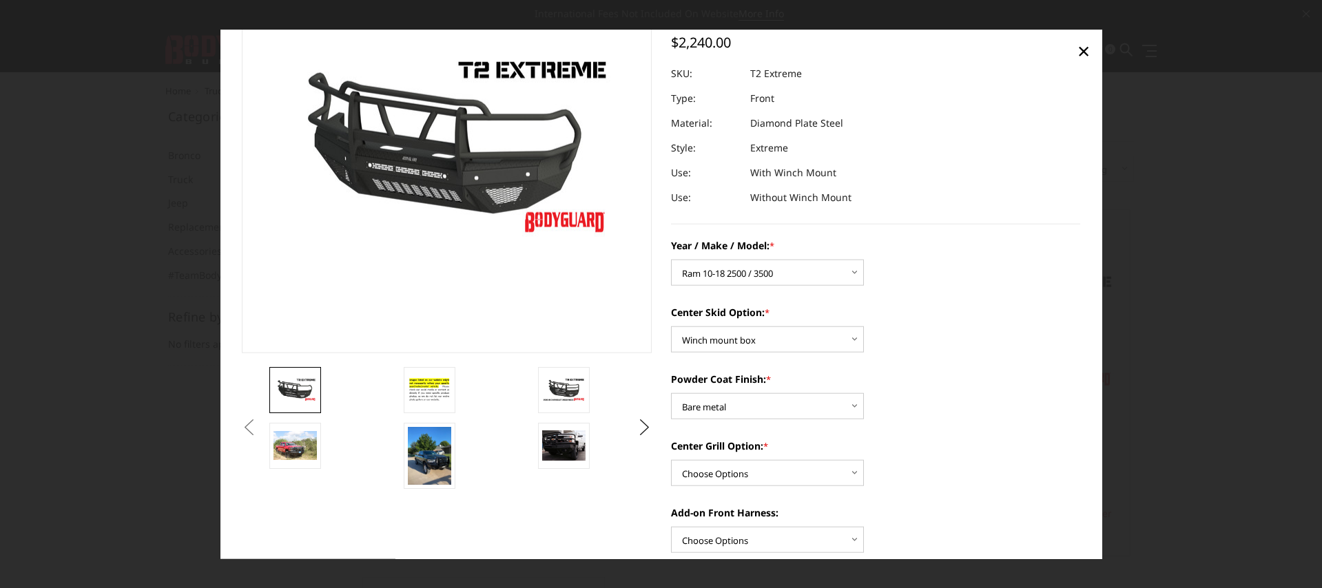
scroll to position [125, 0]
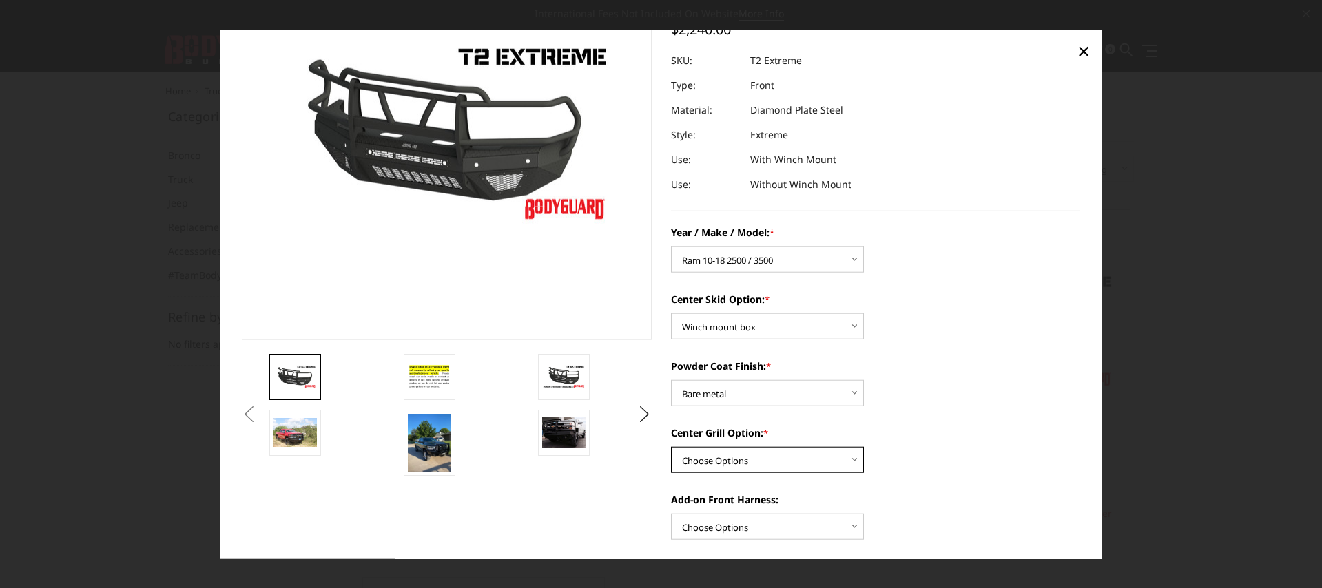
click at [712, 453] on select "Choose Options Add expanded metal in center grill Decline this option" at bounding box center [767, 460] width 193 height 26
select select "1081"
click at [671, 447] on select "Choose Options Add expanded metal in center grill Decline this option" at bounding box center [767, 460] width 193 height 26
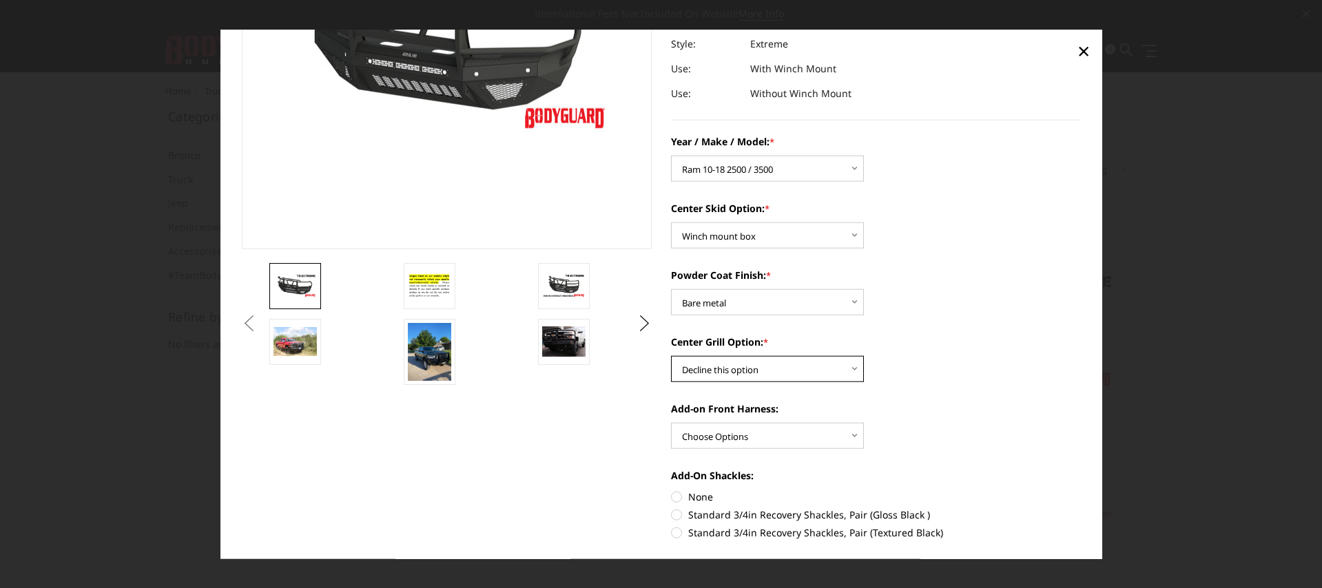
scroll to position [248, 0]
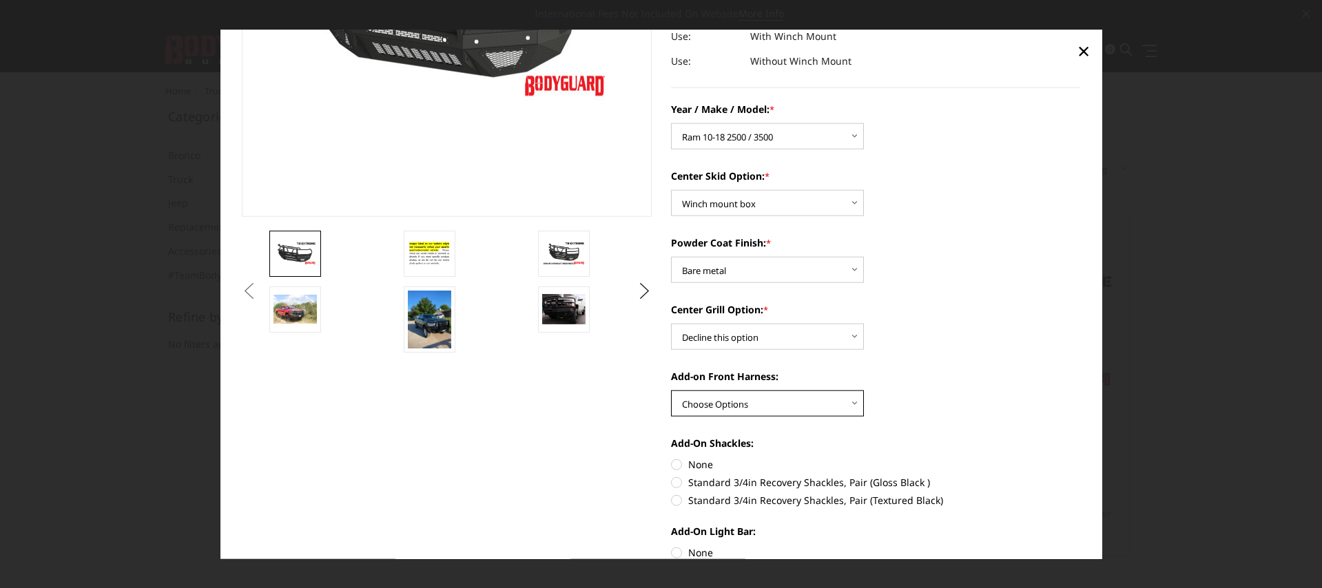
click at [732, 395] on select "Choose Options WITH front camera harness WITHOUT front camera harness" at bounding box center [767, 404] width 193 height 26
select select "1696"
click at [671, 391] on select "Choose Options WITH front camera harness WITHOUT front camera harness" at bounding box center [767, 404] width 193 height 26
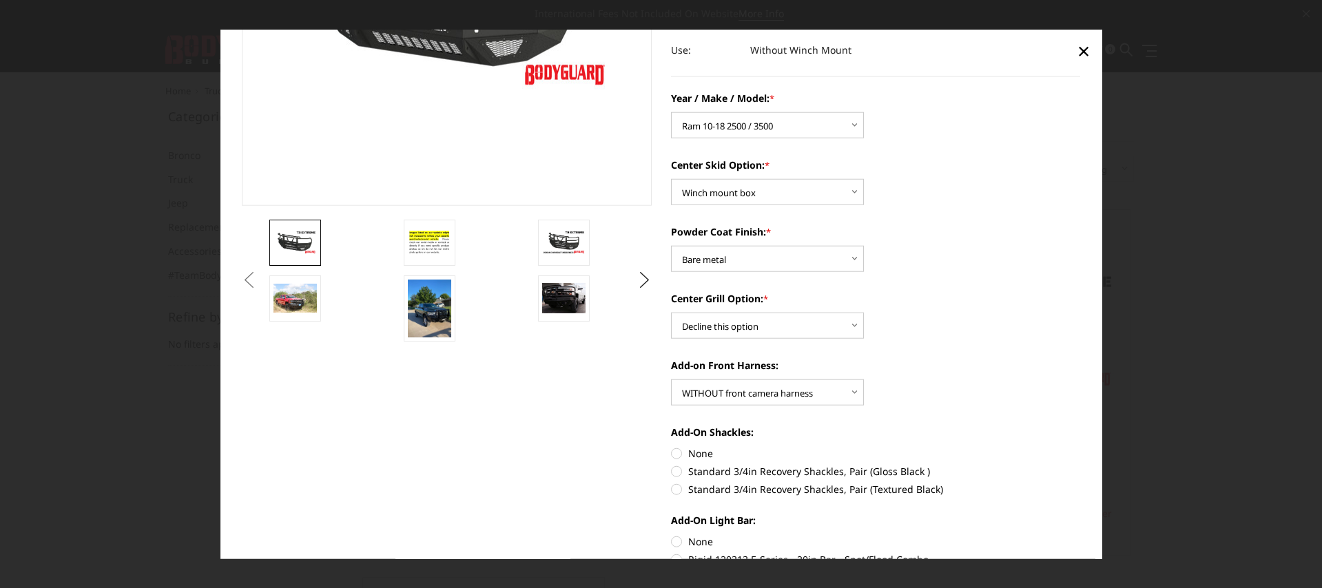
click at [671, 456] on label "None" at bounding box center [876, 453] width 410 height 14
click at [671, 447] on input "None" at bounding box center [671, 446] width 1 height 1
radio input "true"
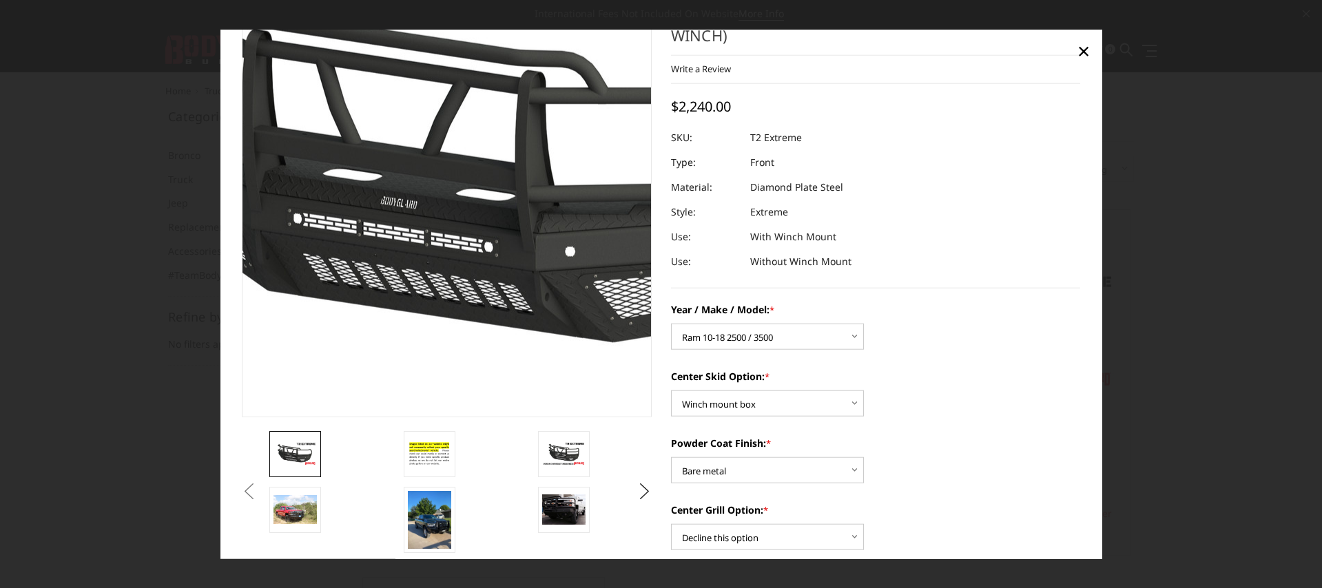
scroll to position [59, 0]
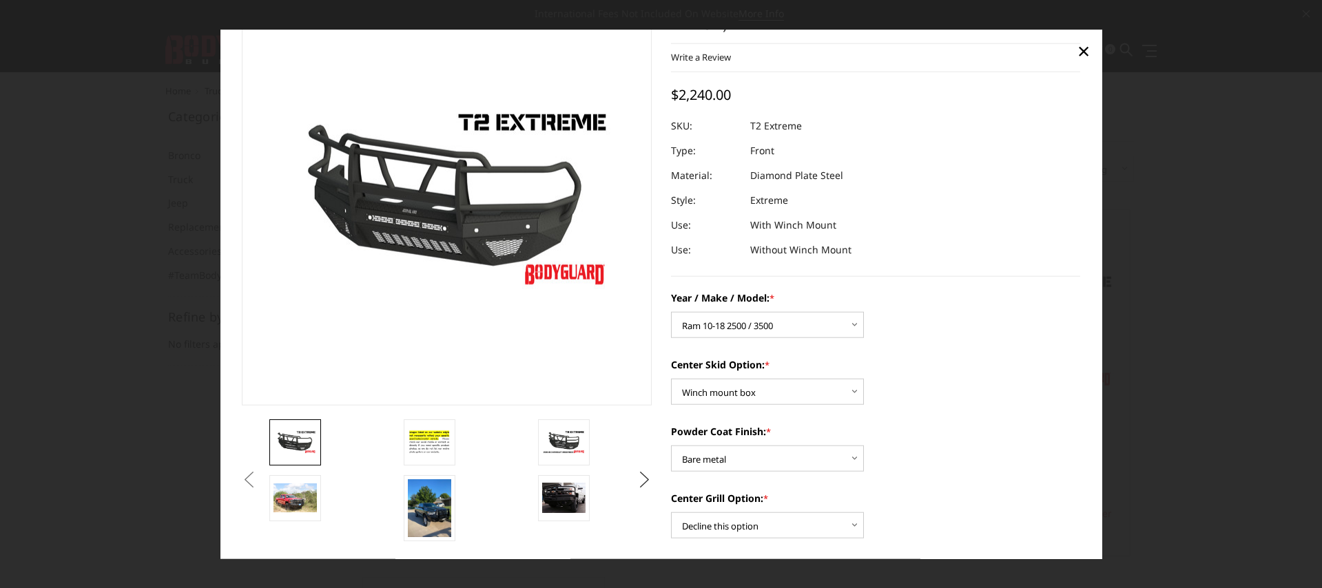
click at [634, 480] on button "Next" at bounding box center [644, 480] width 21 height 21
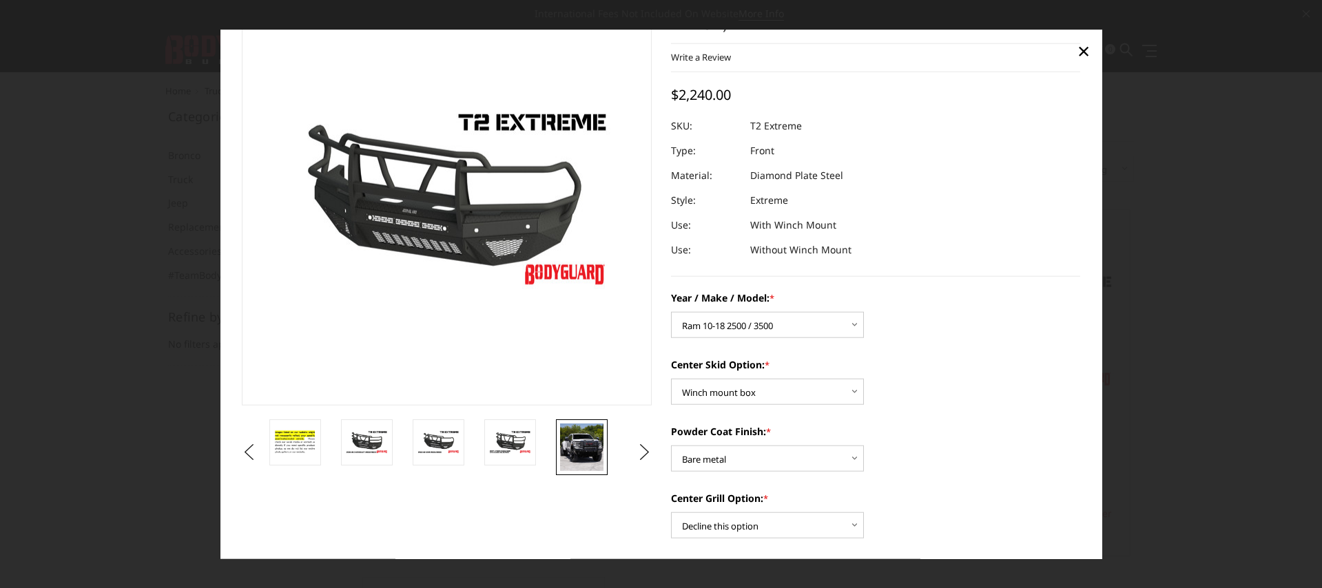
click at [574, 444] on img at bounding box center [581, 447] width 43 height 48
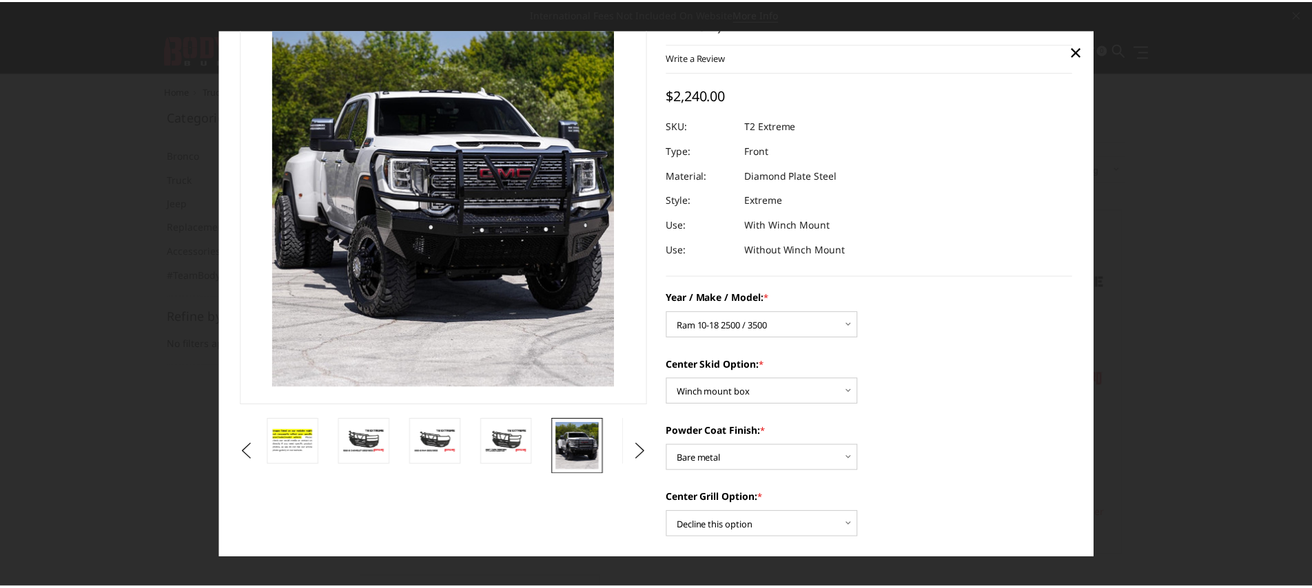
scroll to position [0, 0]
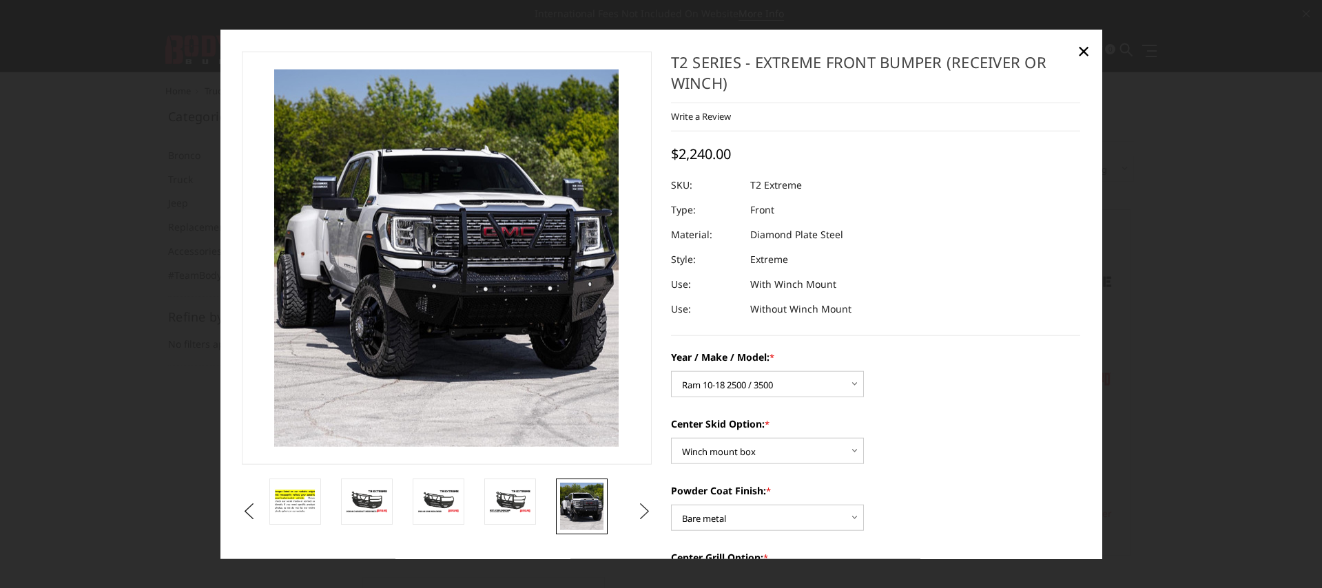
click at [637, 521] on button "Next" at bounding box center [644, 511] width 21 height 21
click at [587, 516] on link at bounding box center [582, 501] width 52 height 46
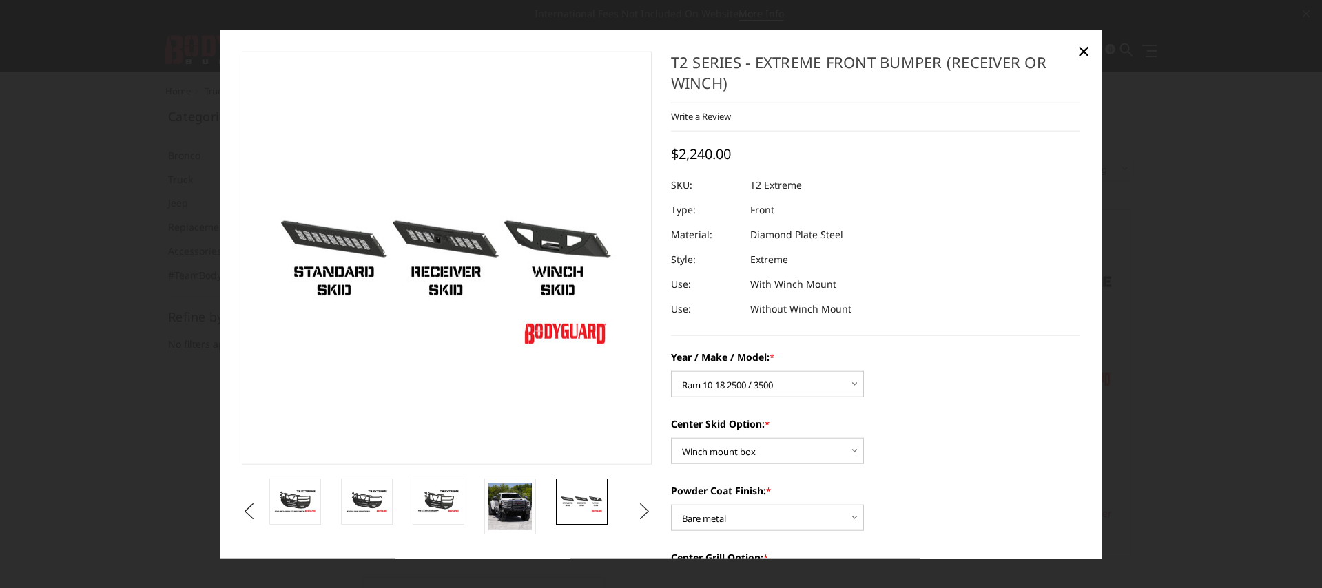
click at [638, 512] on button "Next" at bounding box center [644, 511] width 21 height 21
click at [588, 509] on img at bounding box center [581, 506] width 43 height 48
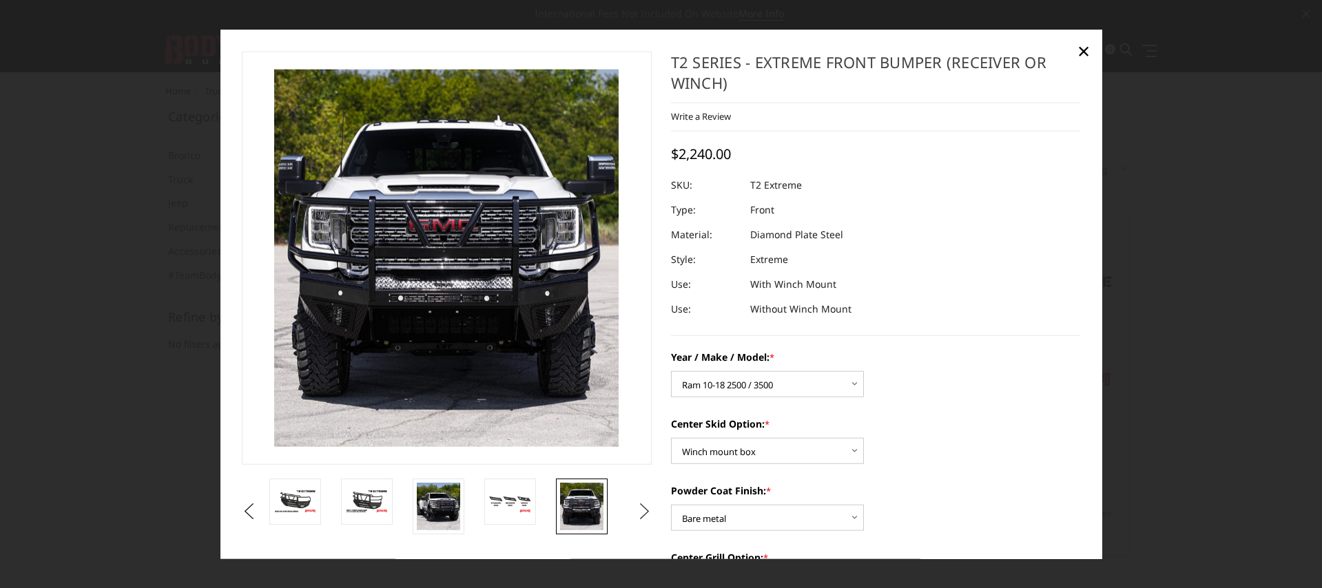
click at [642, 517] on button "Next" at bounding box center [644, 511] width 21 height 21
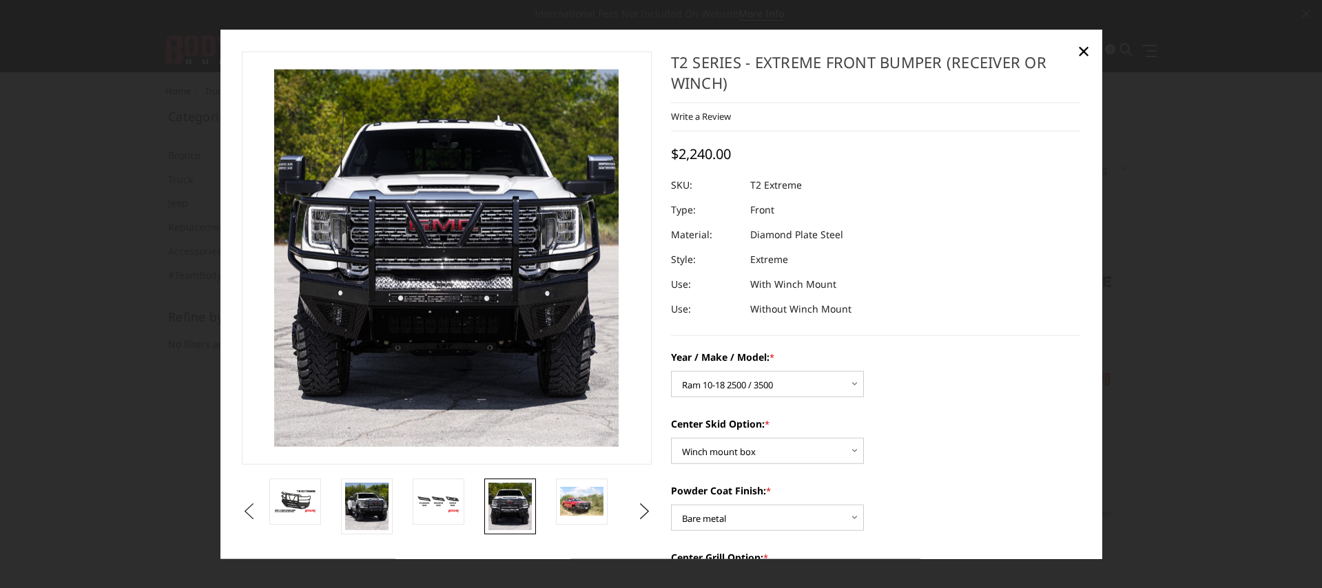
click at [249, 506] on button "Previous" at bounding box center [248, 511] width 21 height 21
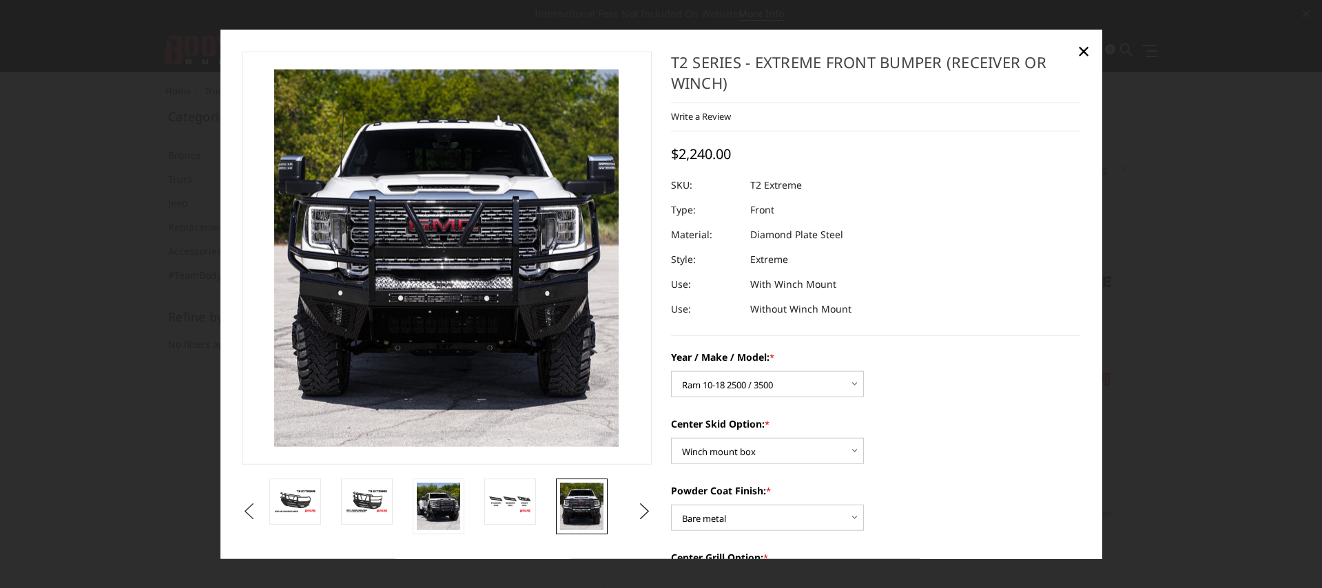
click at [249, 506] on button "Previous" at bounding box center [248, 511] width 21 height 21
click at [90, 238] on div at bounding box center [661, 294] width 1322 height 588
